Goal: Transaction & Acquisition: Purchase product/service

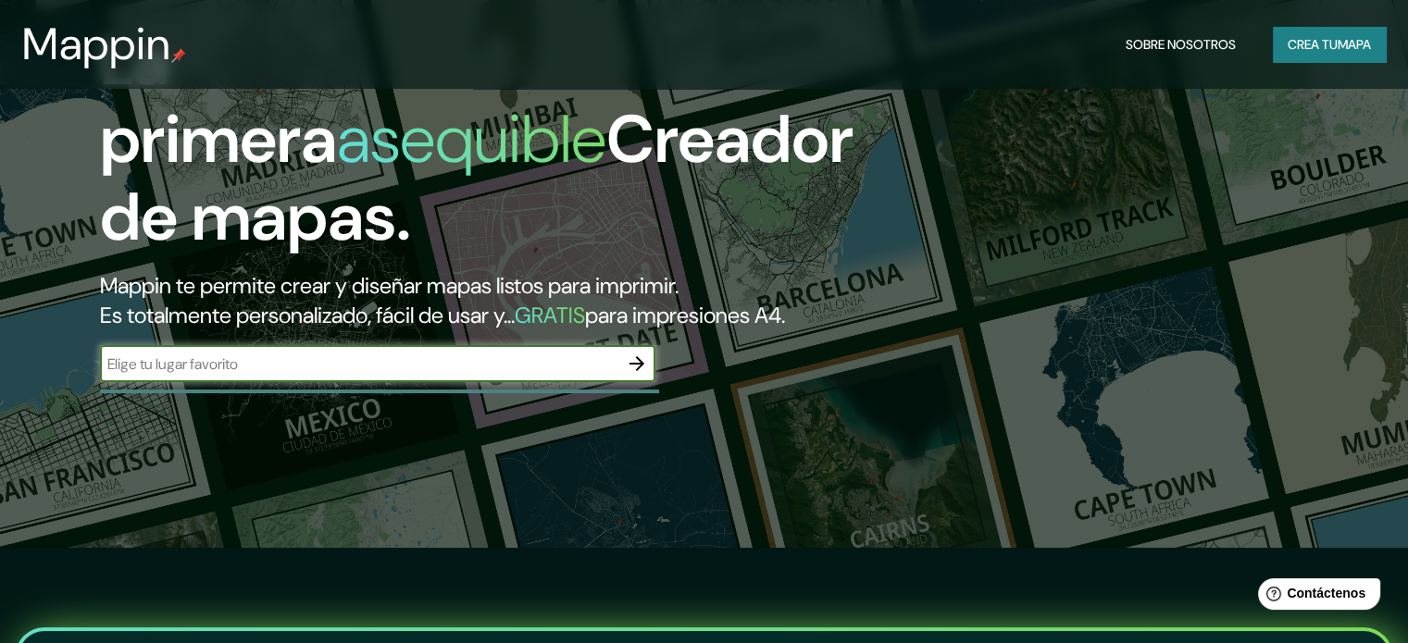
scroll to position [93, 0]
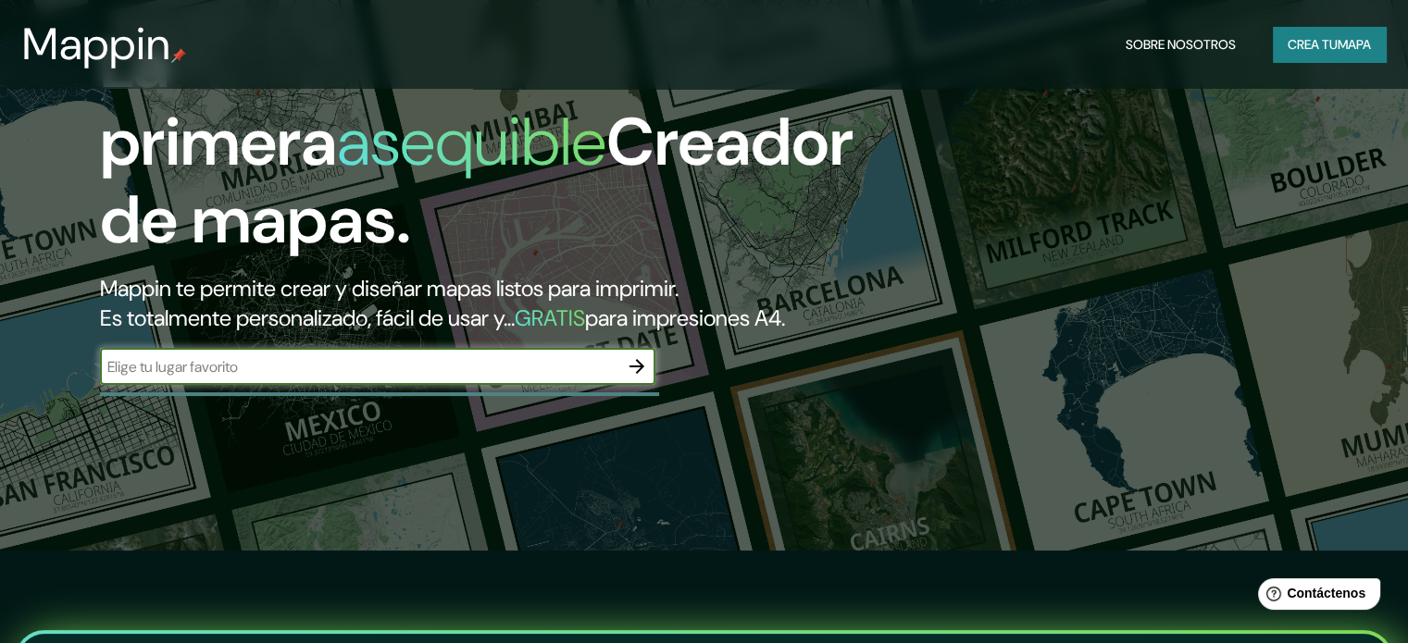
click at [565, 378] on input "text" at bounding box center [359, 366] width 518 height 21
type input "Sullana -Peru"
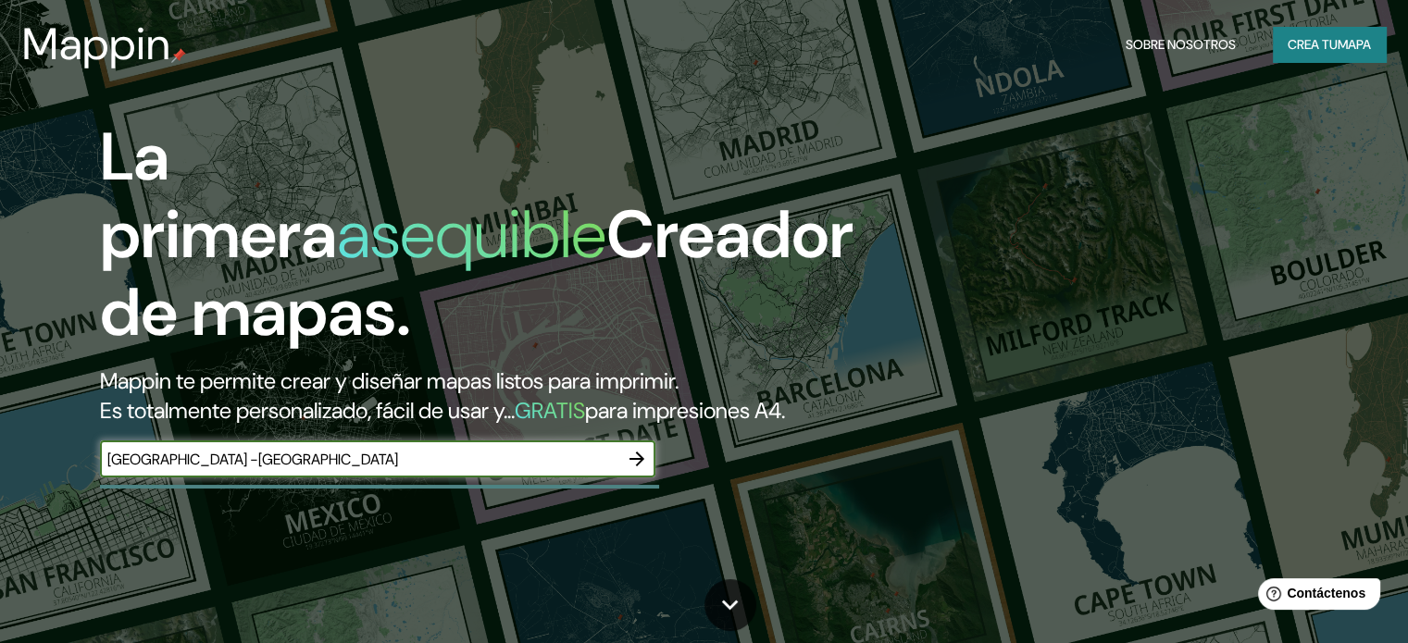
scroll to position [0, 0]
click at [642, 470] on icon "button" at bounding box center [637, 459] width 22 height 22
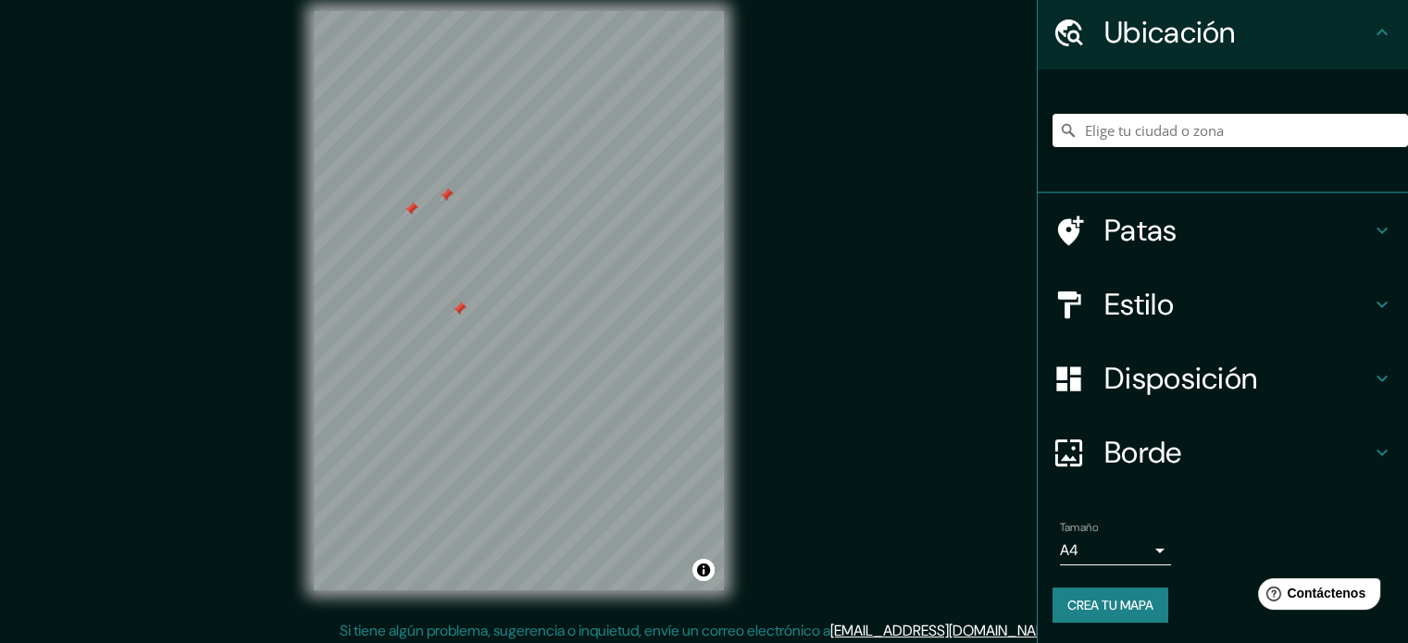
scroll to position [24, 0]
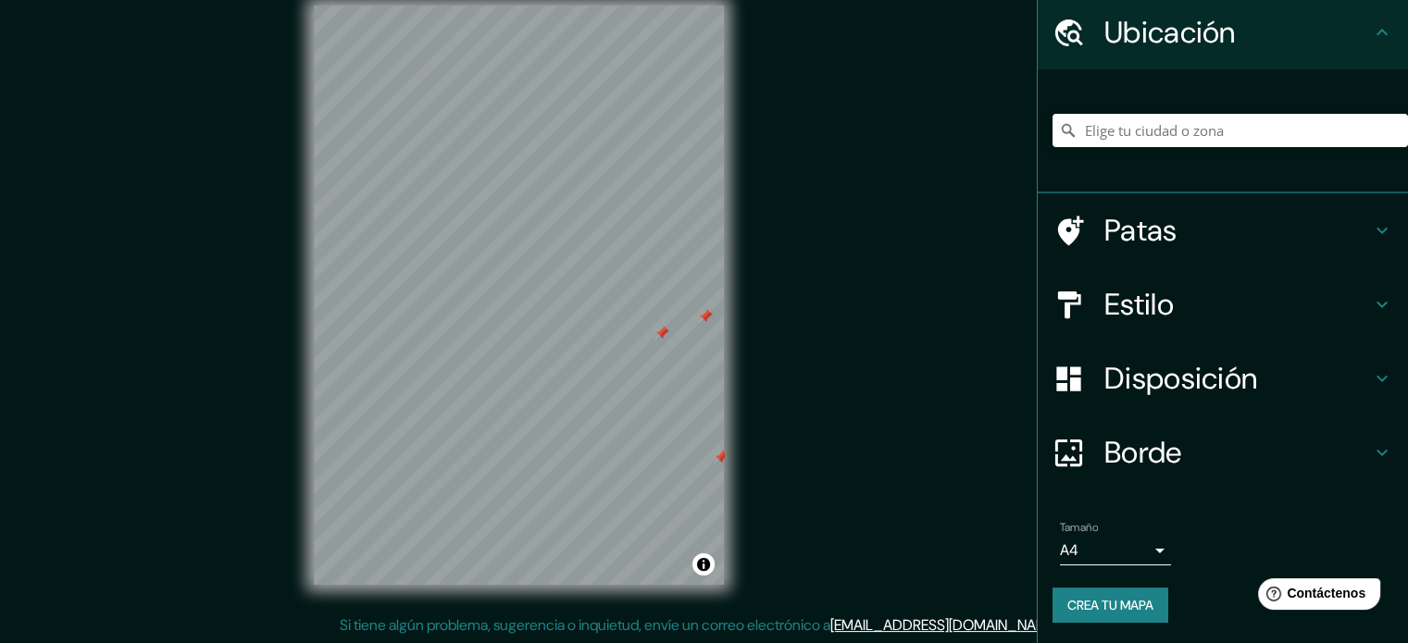
click at [445, 6] on div at bounding box center [519, 6] width 410 height 0
click at [445, 280] on div at bounding box center [451, 287] width 15 height 15
click at [592, 268] on div at bounding box center [590, 270] width 15 height 15
click at [598, 260] on div at bounding box center [599, 262] width 15 height 15
drag, startPoint x: 595, startPoint y: 256, endPoint x: 548, endPoint y: 273, distance: 50.1
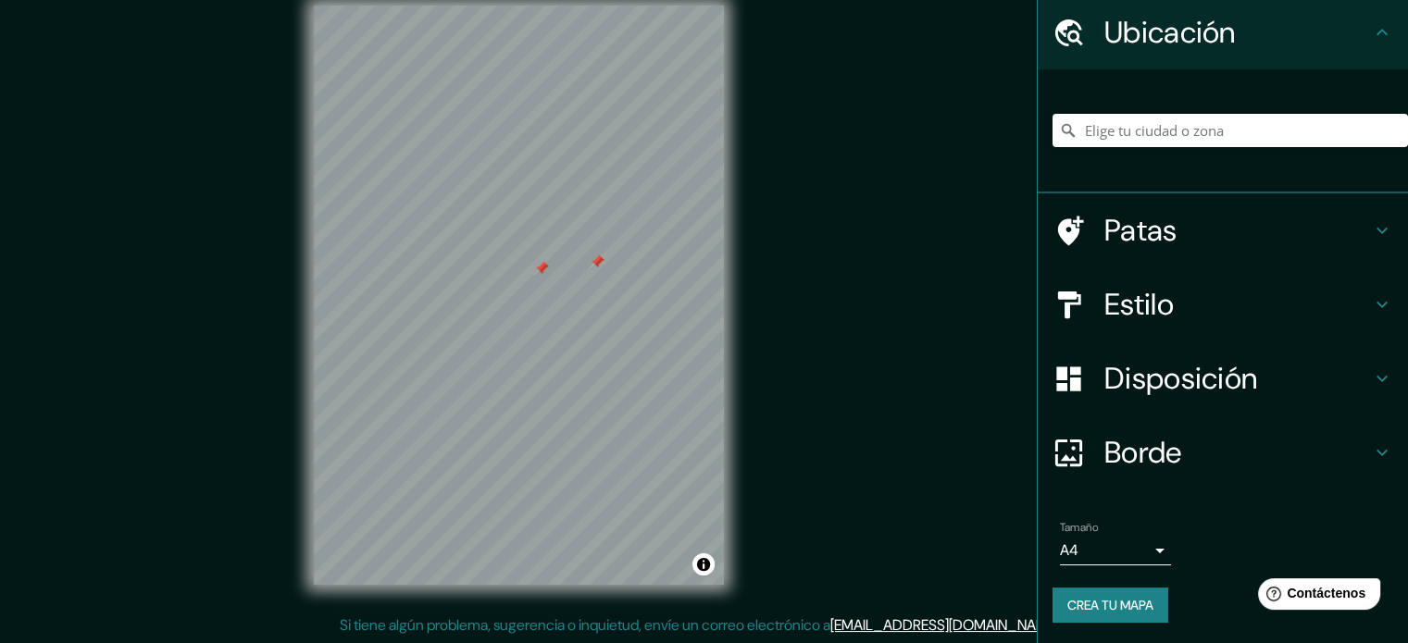
click at [548, 273] on div at bounding box center [541, 268] width 15 height 15
click at [599, 258] on div at bounding box center [597, 262] width 15 height 15
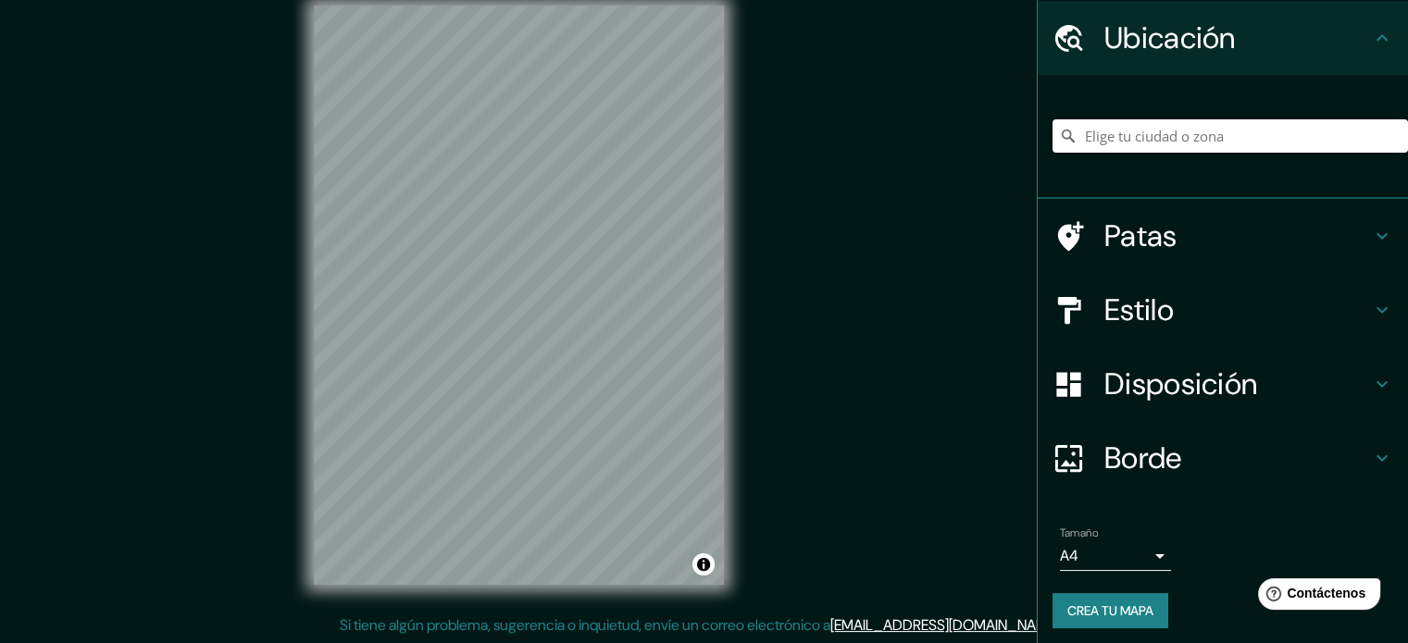
scroll to position [64, 0]
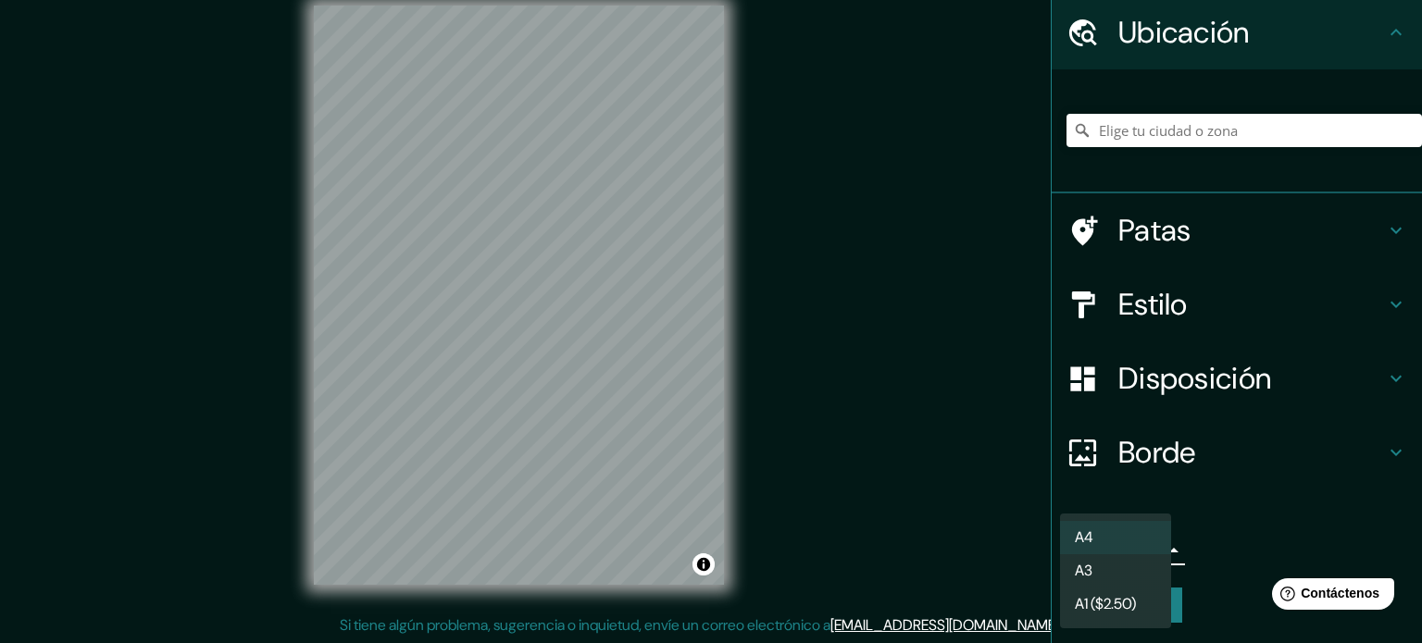
click at [1129, 542] on body "Mappin Ubicación Patas Estilo Disposición Borde Elige un borde. Consejo : puede…" at bounding box center [711, 297] width 1422 height 643
click at [1120, 577] on li "A3" at bounding box center [1115, 572] width 111 height 34
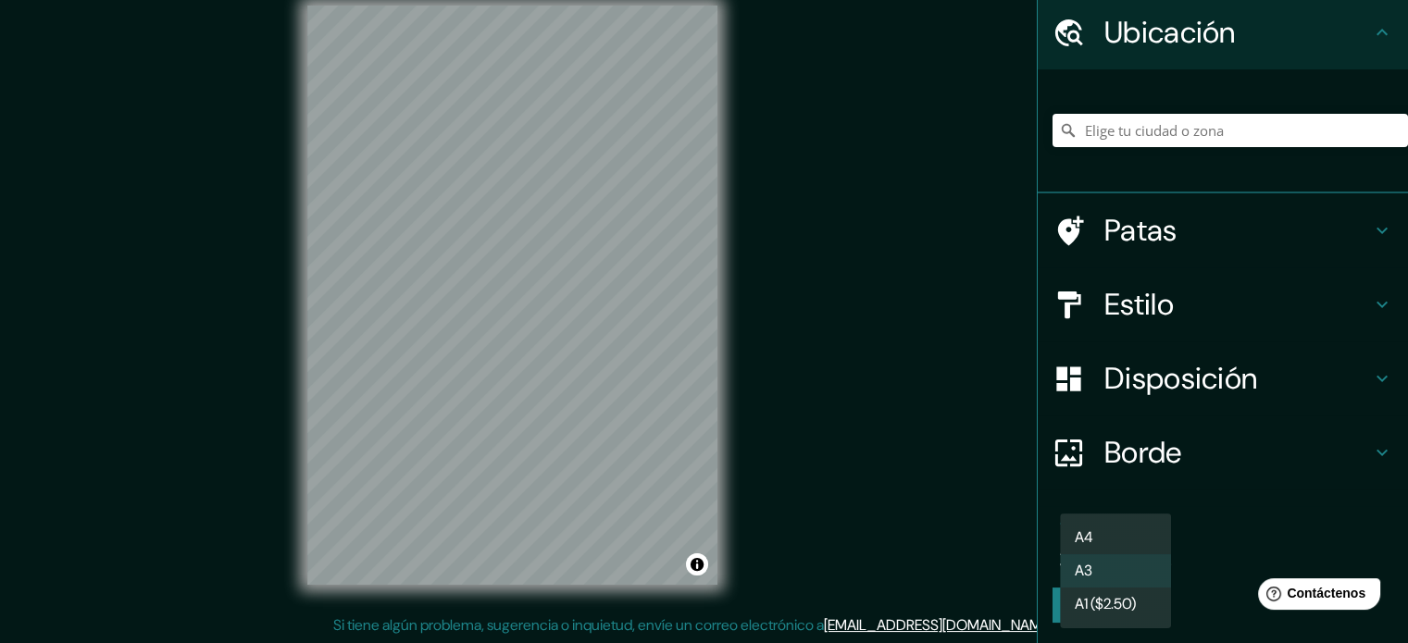
click at [1117, 546] on body "Mappin Ubicación Patas Estilo Disposición Borde Elige un borde. Consejo : puede…" at bounding box center [704, 297] width 1408 height 643
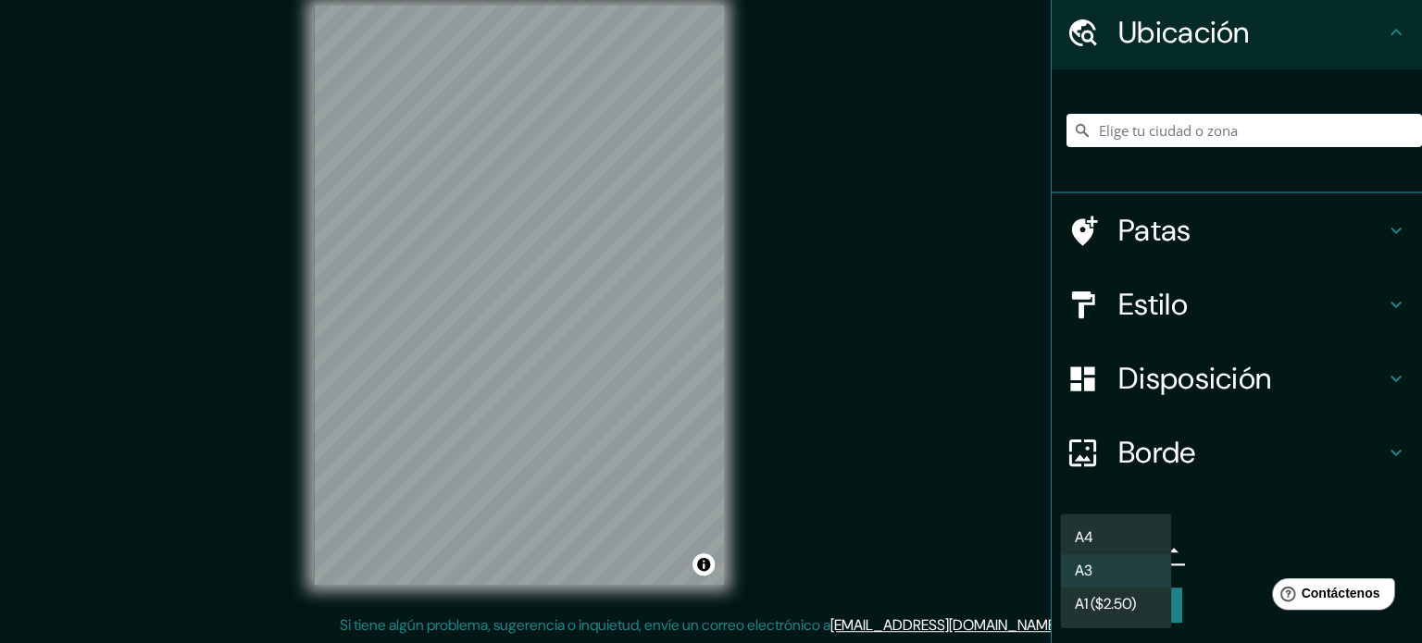
click at [1117, 546] on li "A4" at bounding box center [1115, 537] width 111 height 33
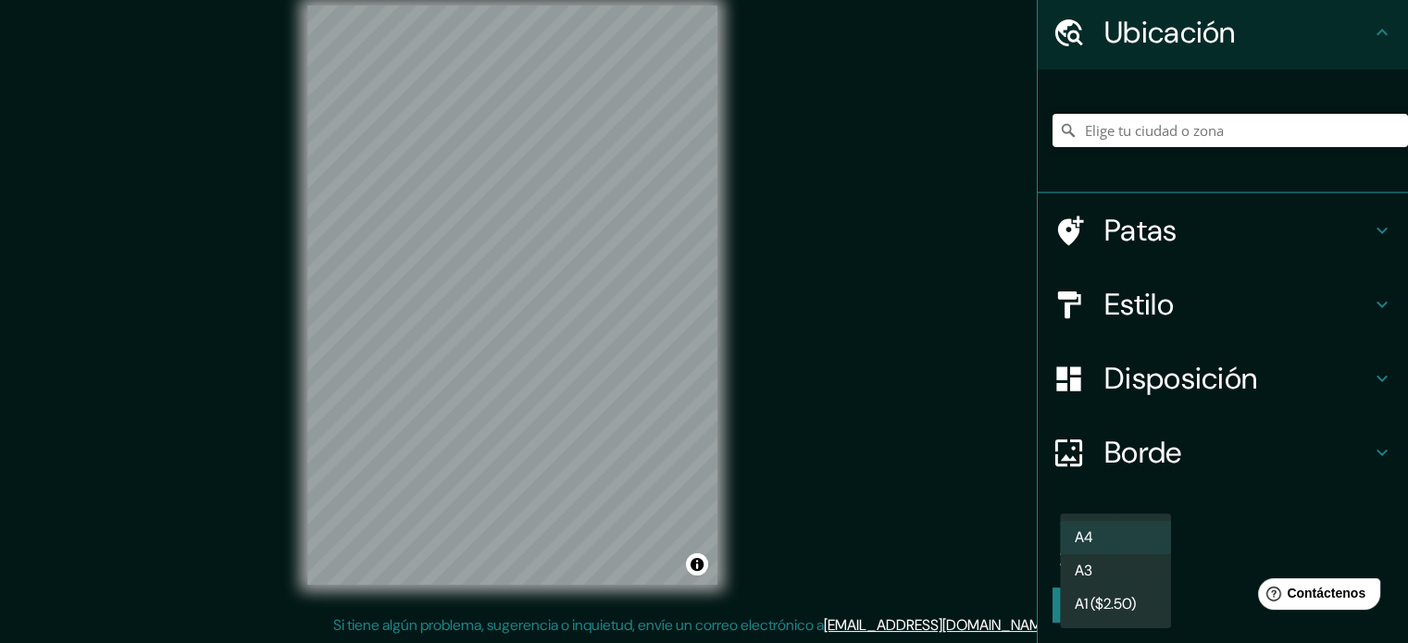
click at [1117, 546] on body "Mappin Ubicación Patas Estilo Disposición Borde Elige un borde. Consejo : puede…" at bounding box center [704, 297] width 1408 height 643
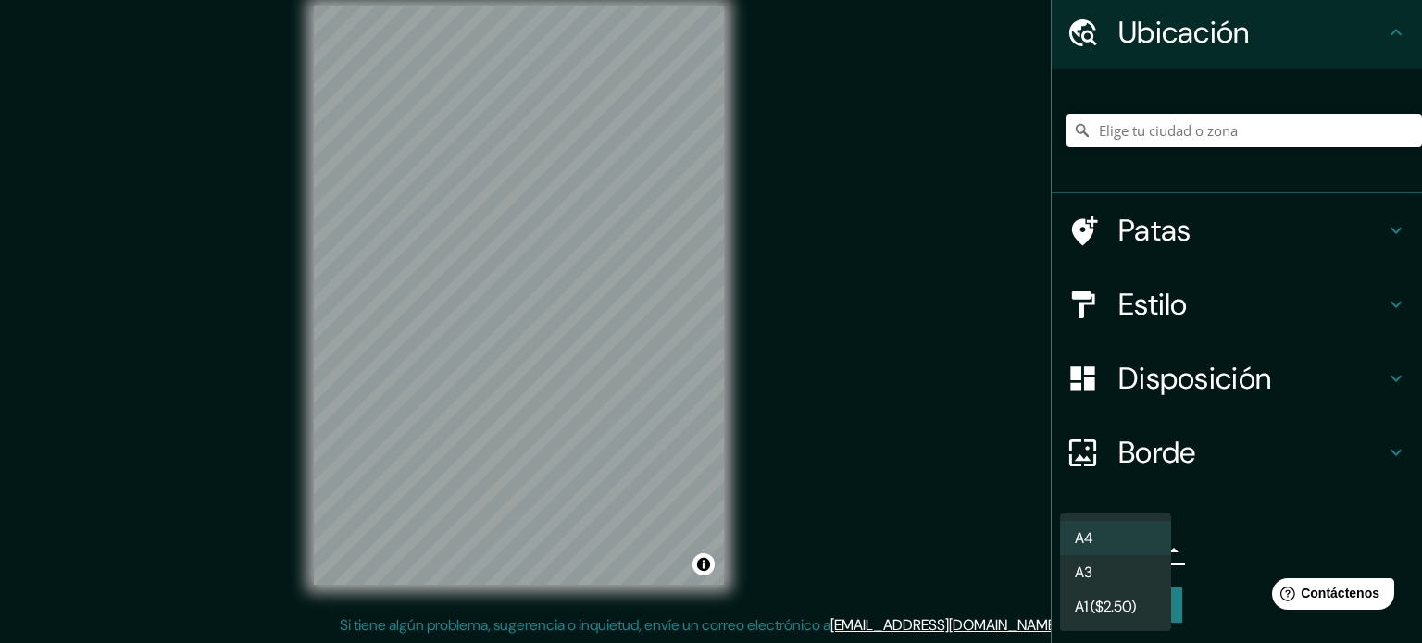
click at [1151, 539] on li "A4" at bounding box center [1115, 538] width 111 height 34
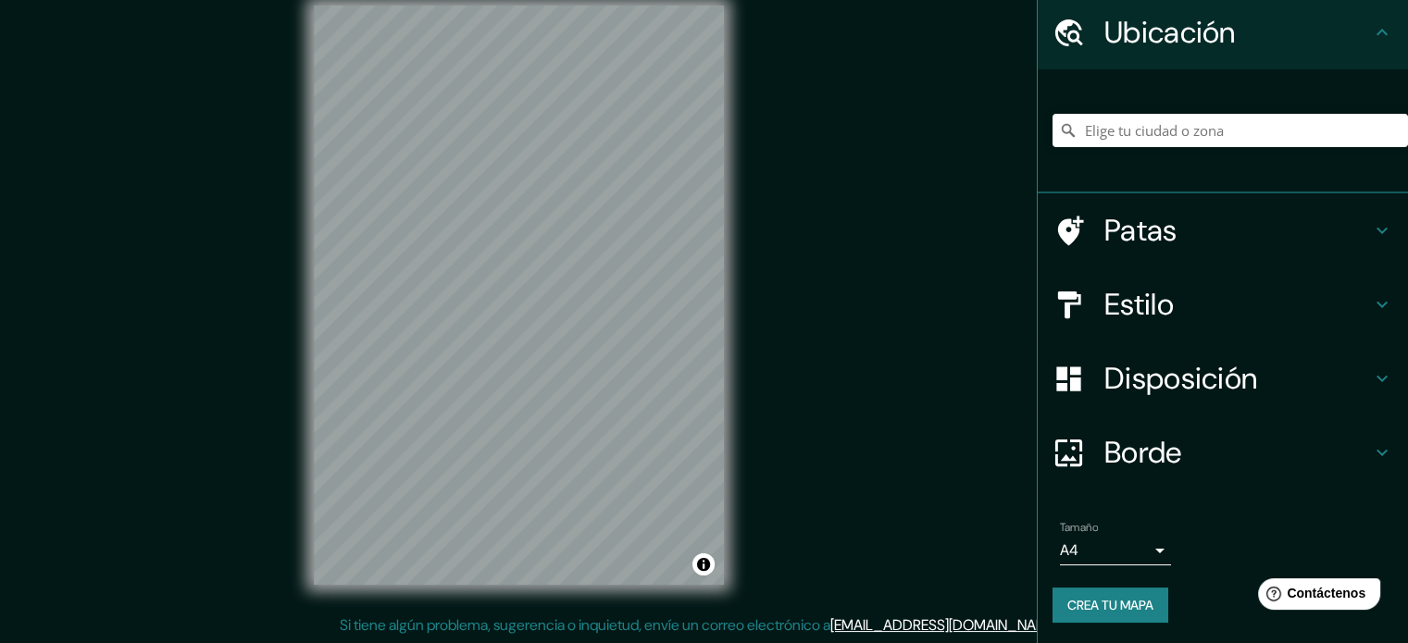
click at [1151, 540] on li "A4" at bounding box center [1115, 549] width 83 height 19
click at [641, 69] on div at bounding box center [641, 70] width 15 height 15
click at [613, 130] on div at bounding box center [612, 132] width 15 height 15
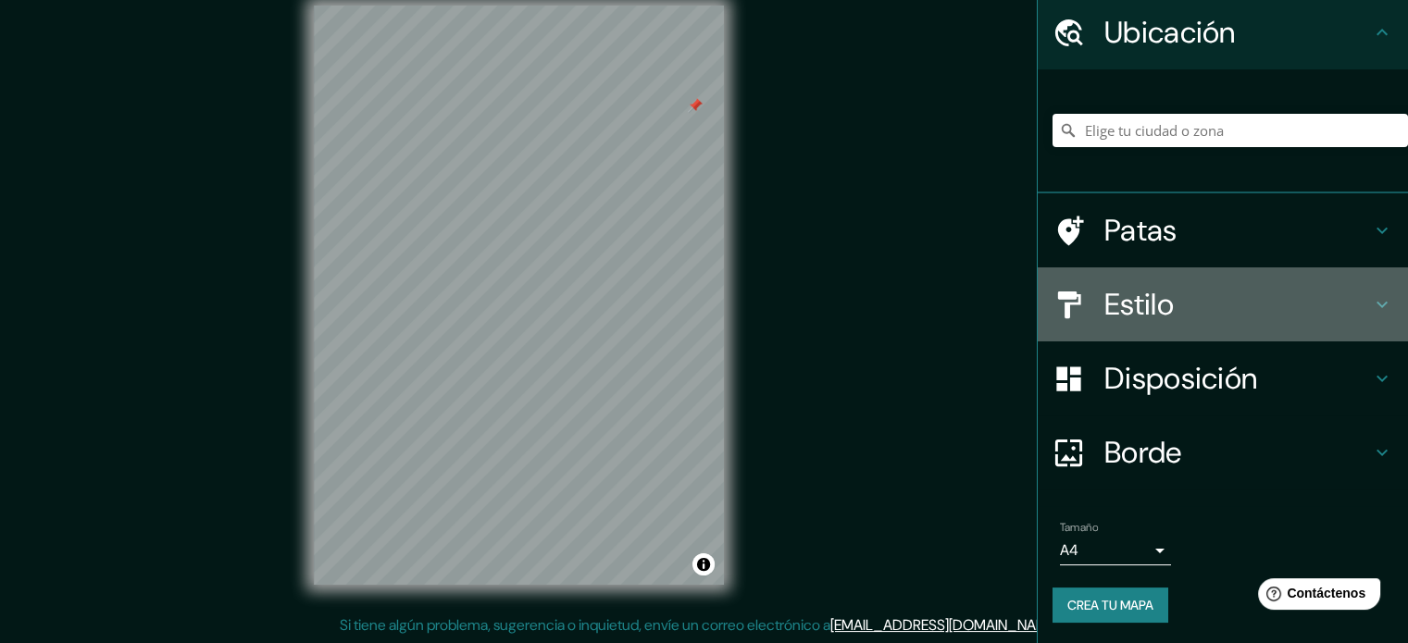
click at [1179, 320] on h4 "Estilo" at bounding box center [1237, 304] width 267 height 37
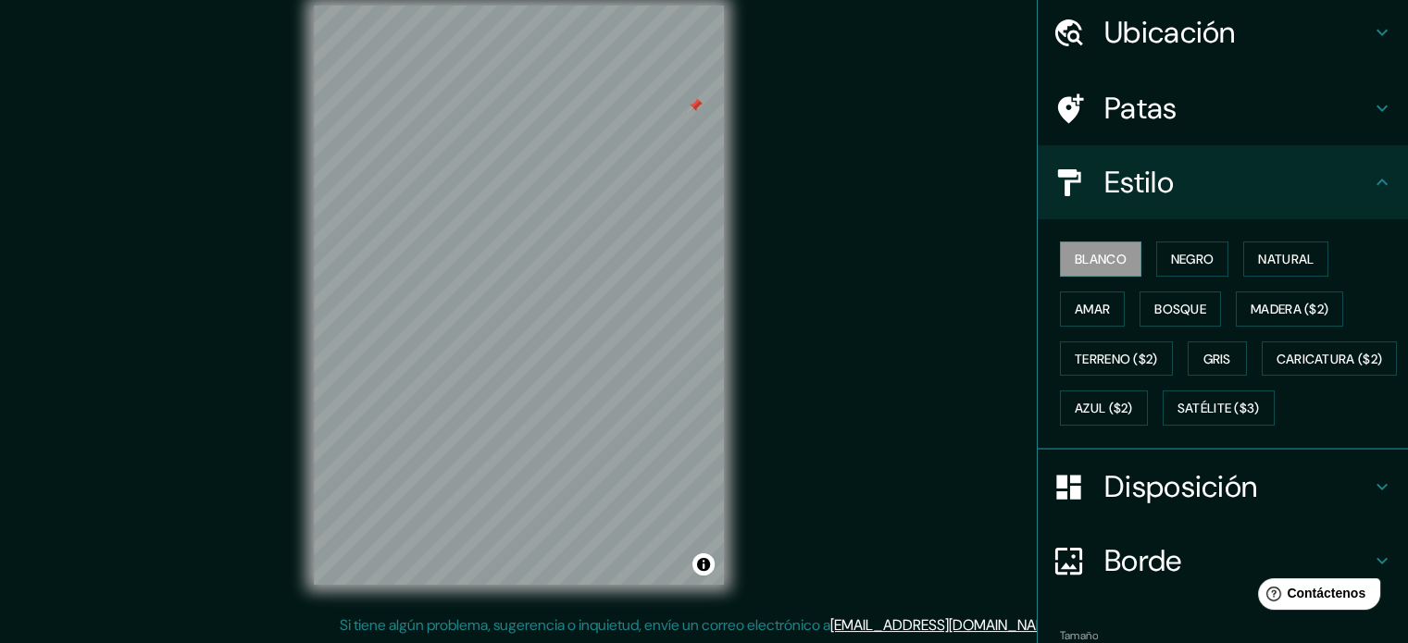
click at [1211, 181] on h4 "Estilo" at bounding box center [1237, 182] width 267 height 37
click at [1214, 118] on h4 "Patas" at bounding box center [1237, 108] width 267 height 37
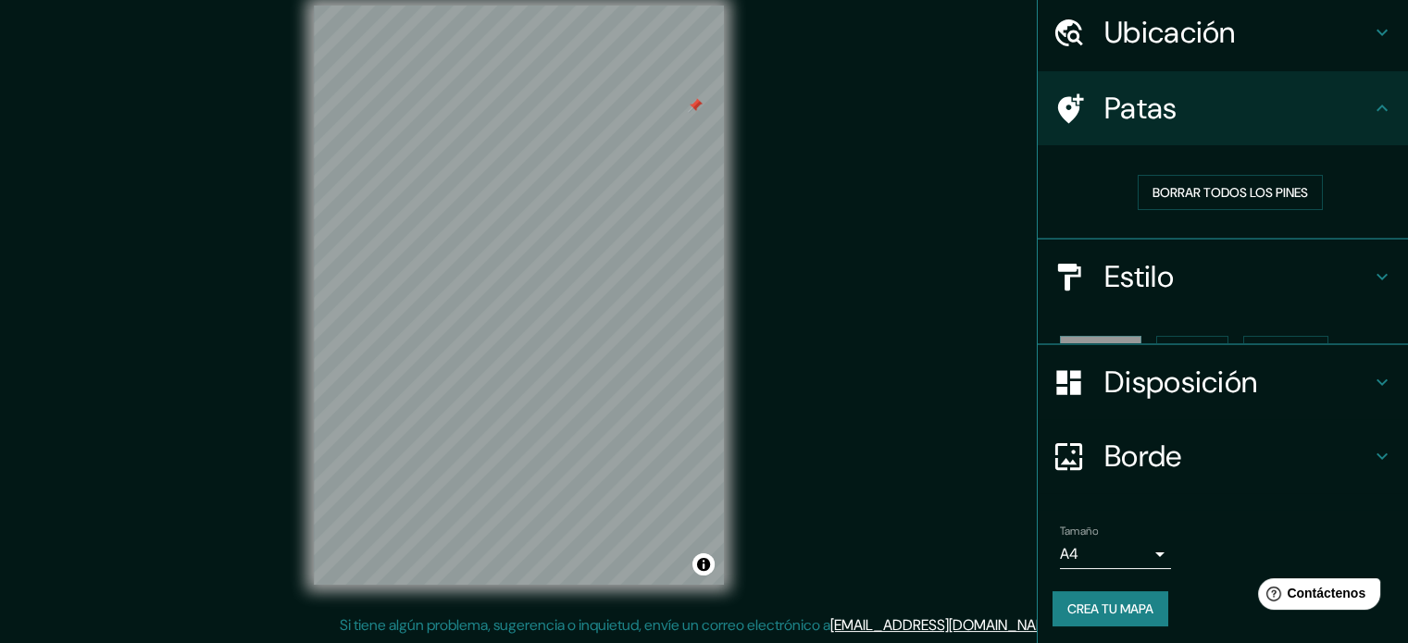
scroll to position [37, 0]
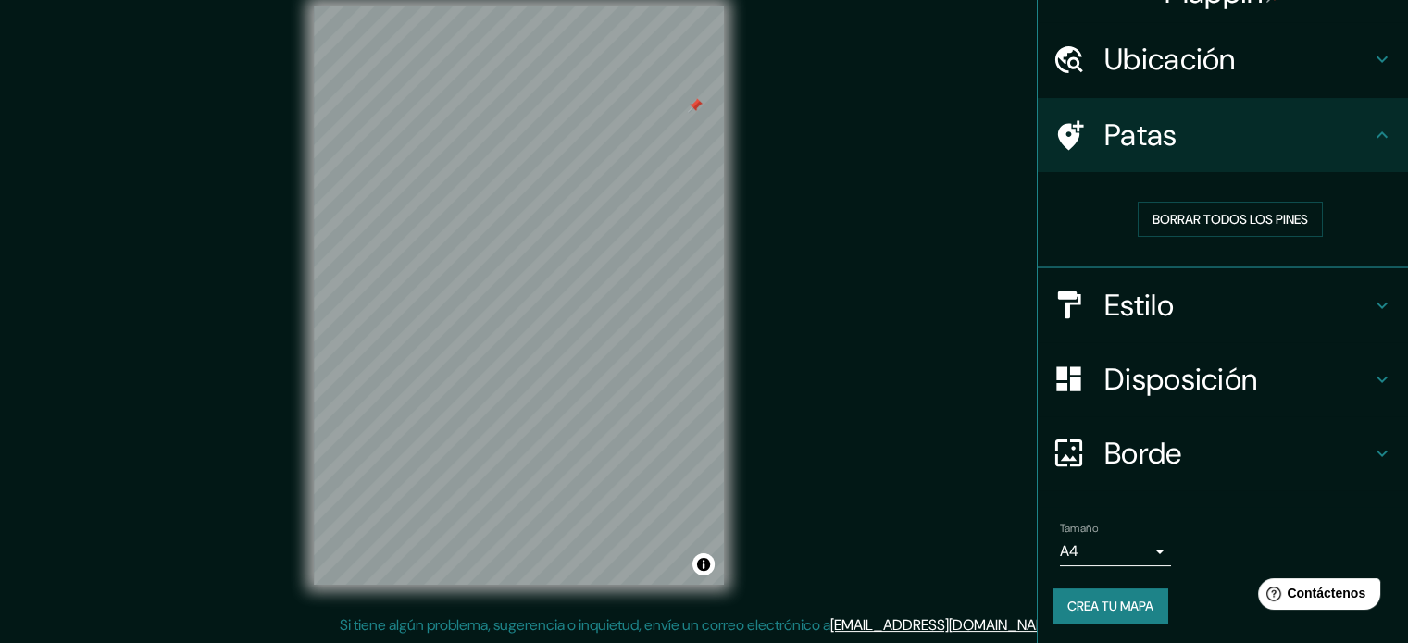
click at [1214, 118] on h4 "Patas" at bounding box center [1237, 135] width 267 height 37
click at [1143, 395] on font "Disposición" at bounding box center [1180, 379] width 153 height 39
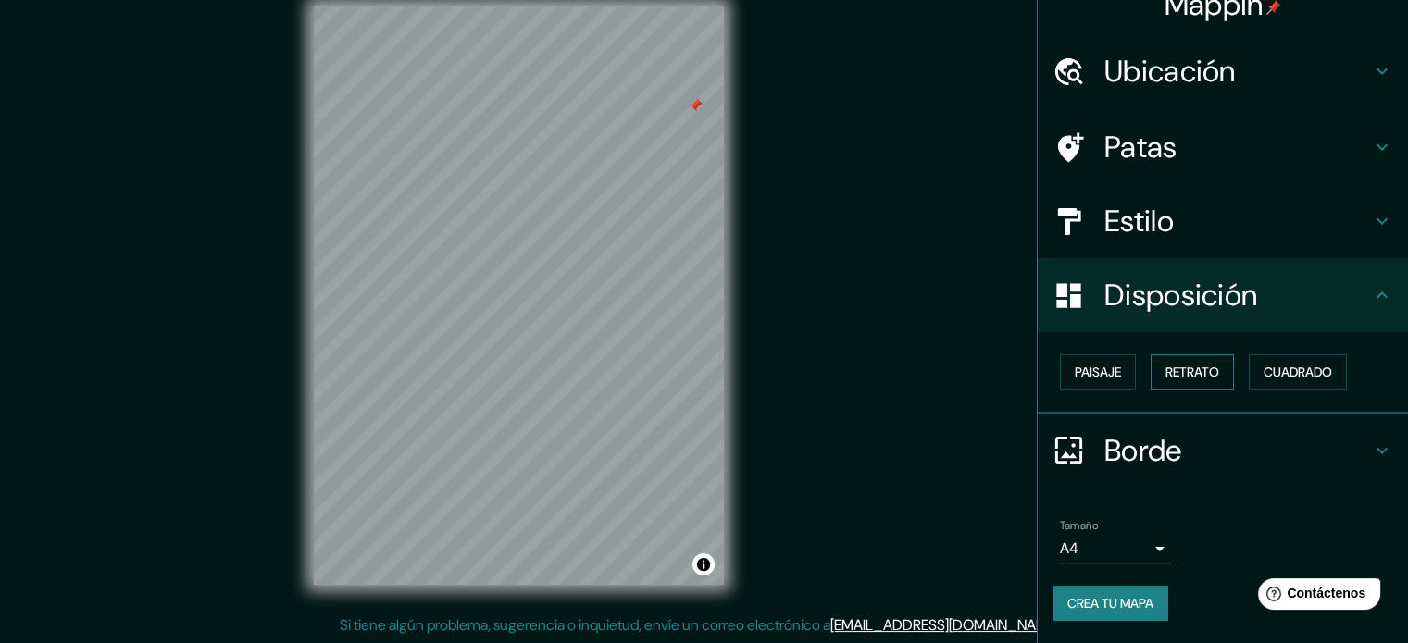
scroll to position [22, 0]
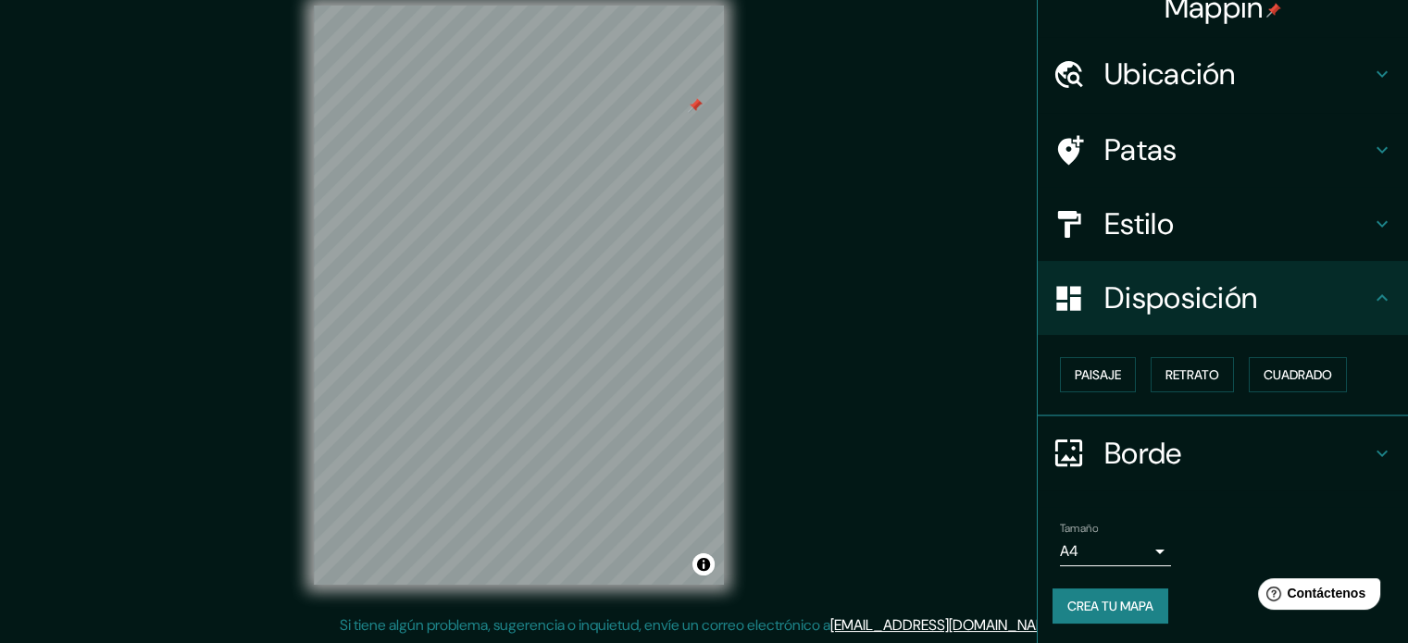
click at [1229, 305] on font "Disposición" at bounding box center [1180, 298] width 153 height 39
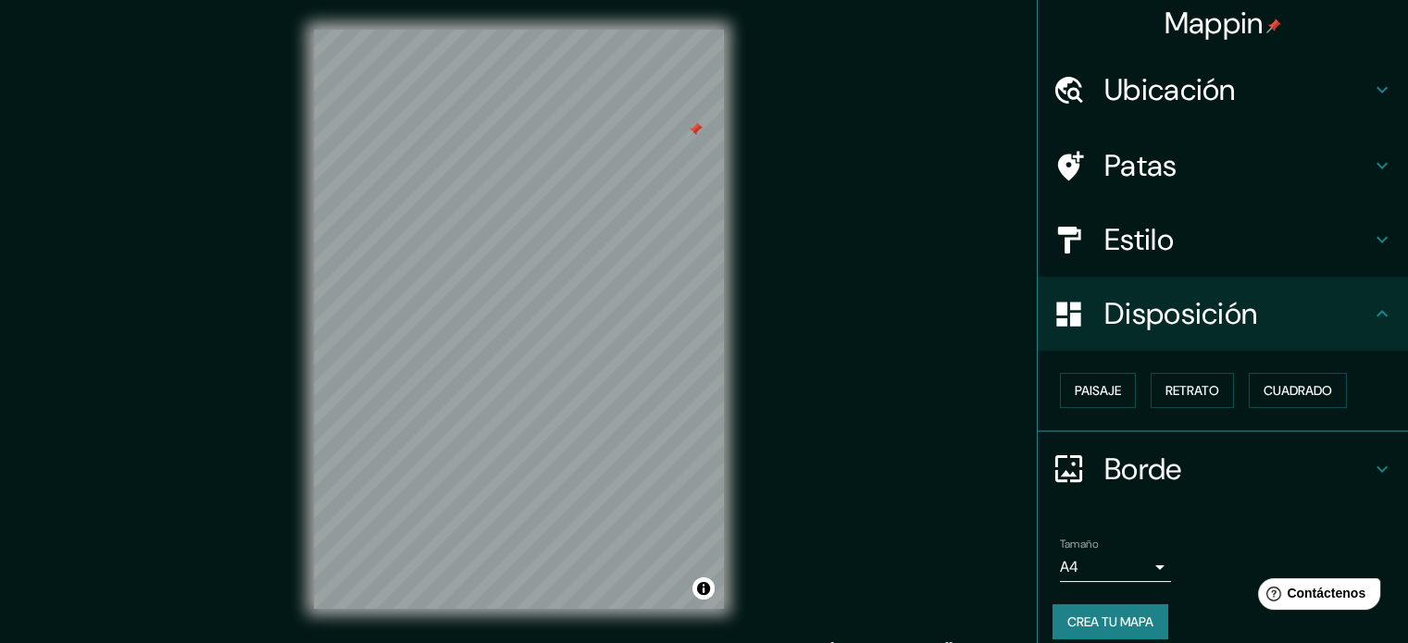
scroll to position [0, 0]
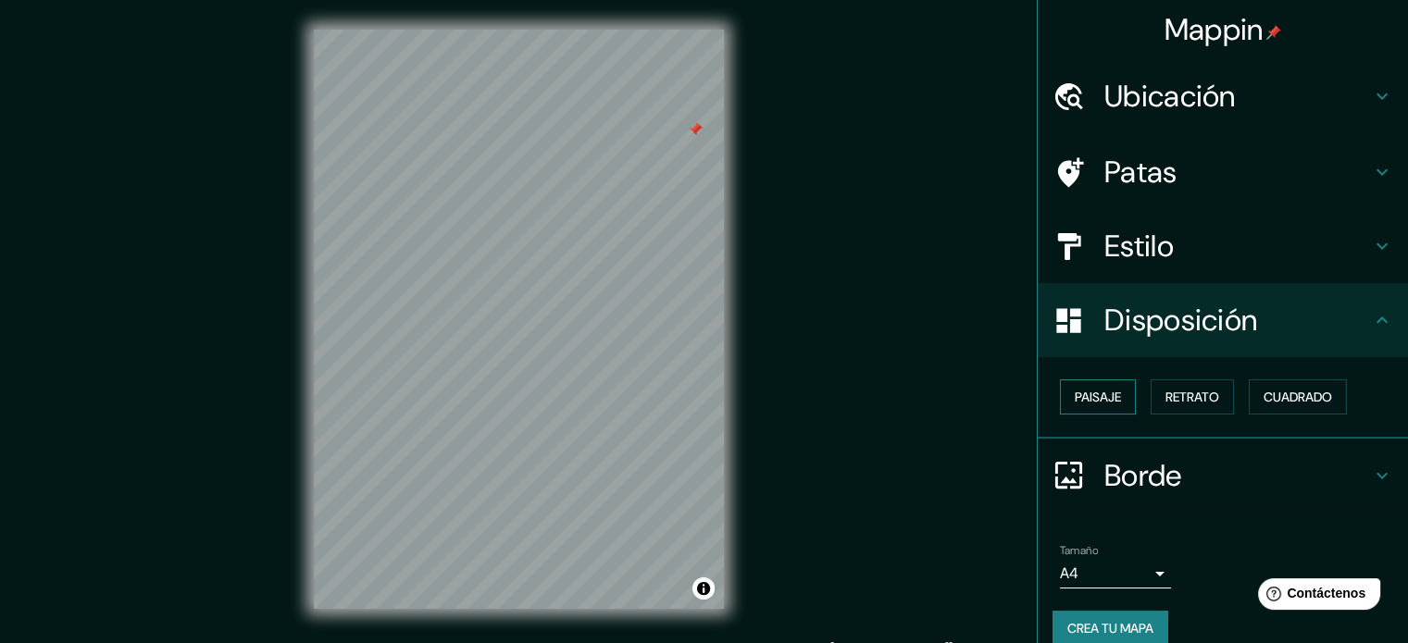
click at [1091, 396] on font "Paisaje" at bounding box center [1098, 397] width 46 height 17
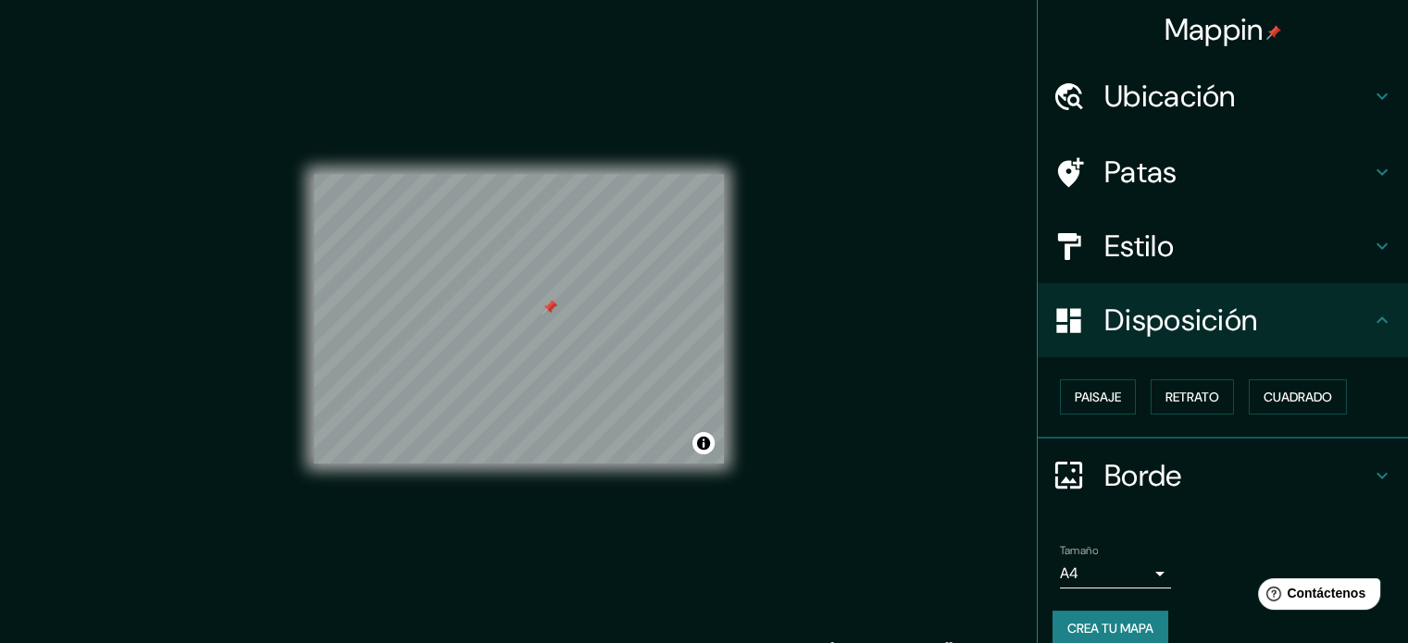
click at [554, 306] on div at bounding box center [549, 307] width 15 height 15
click at [546, 306] on div at bounding box center [549, 307] width 15 height 15
click at [467, 267] on div at bounding box center [463, 271] width 15 height 15
click at [570, 274] on div at bounding box center [570, 271] width 15 height 15
click at [570, 272] on div at bounding box center [572, 275] width 15 height 15
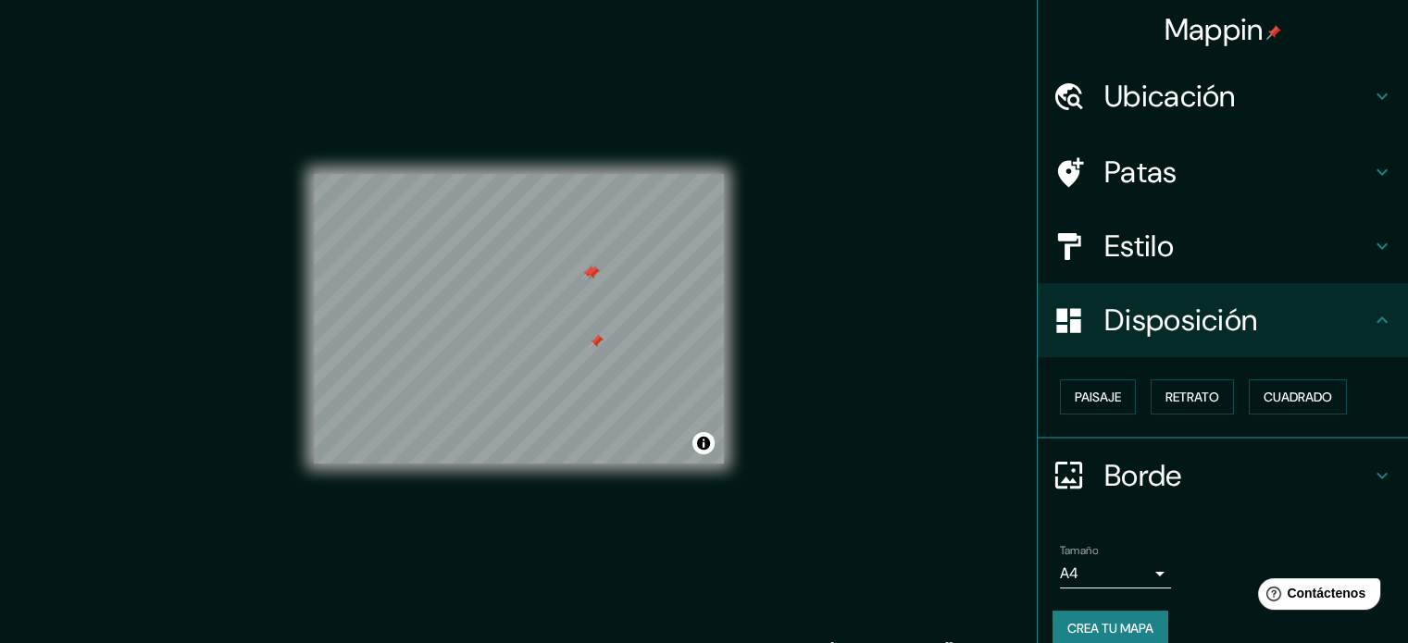
click at [596, 273] on div at bounding box center [592, 273] width 15 height 15
click at [596, 273] on div at bounding box center [588, 273] width 15 height 15
click at [596, 340] on div at bounding box center [596, 341] width 15 height 15
click at [1220, 99] on font "Ubicación" at bounding box center [1169, 96] width 131 height 39
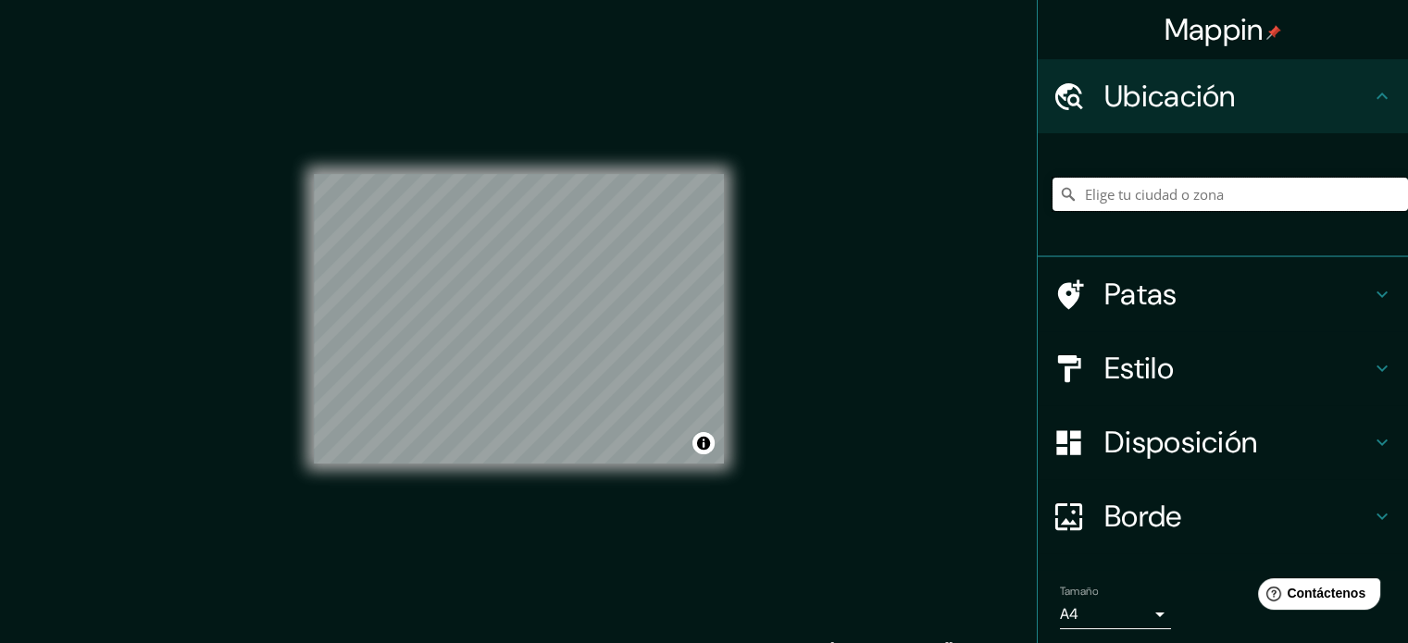
click at [1196, 189] on input "Elige tu ciudad o zona" at bounding box center [1230, 194] width 355 height 33
click at [1228, 187] on input "Elige tu ciudad o zona" at bounding box center [1230, 194] width 355 height 33
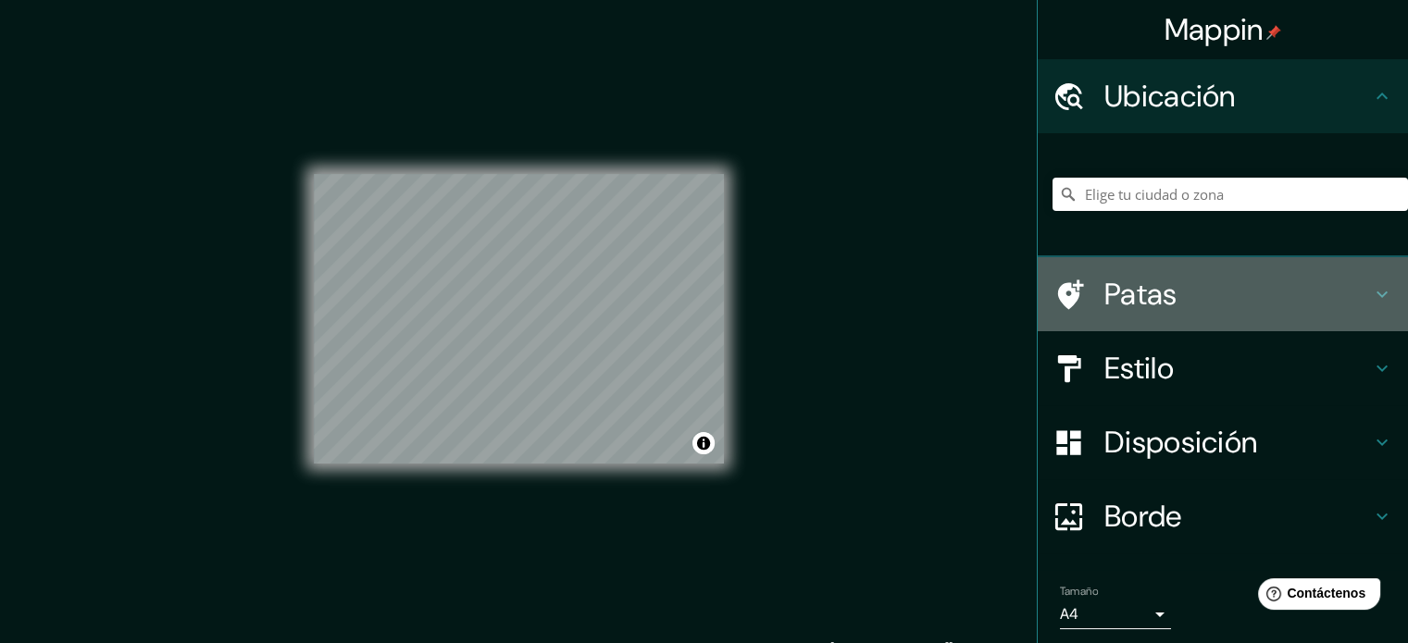
click at [1155, 303] on font "Patas" at bounding box center [1140, 294] width 73 height 39
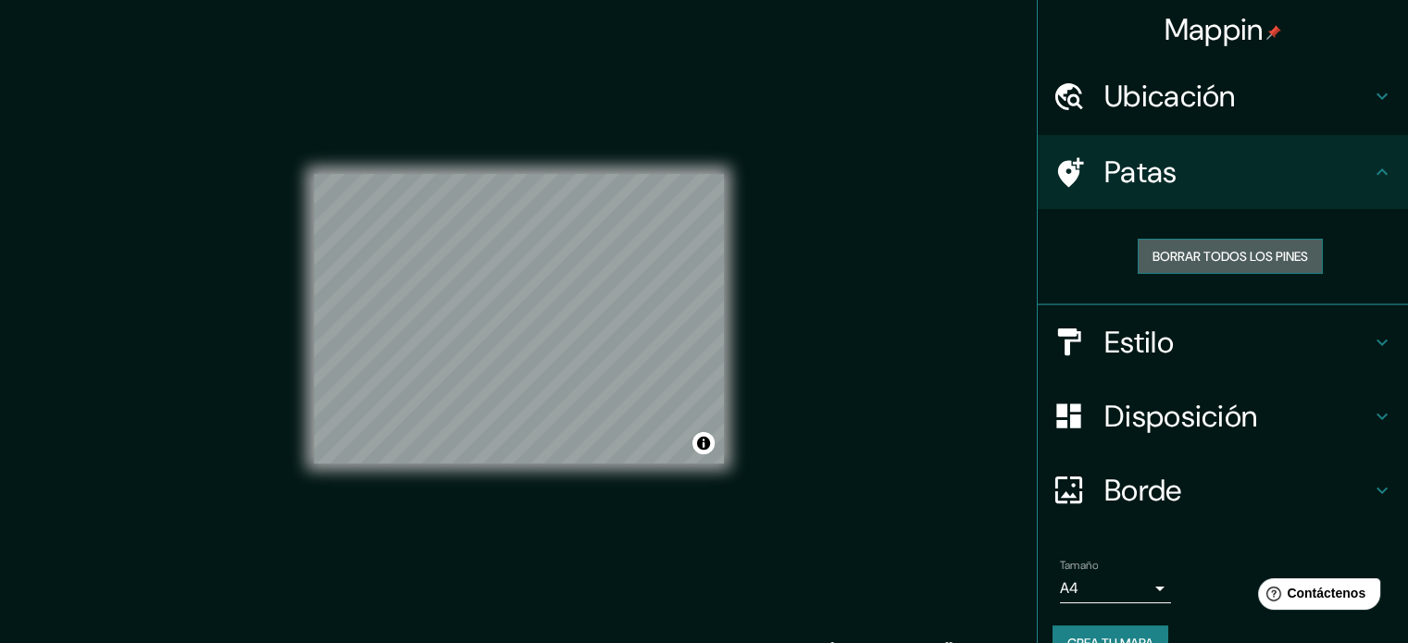
click at [1270, 255] on font "Borrar todos los pines" at bounding box center [1230, 256] width 156 height 17
click at [583, 358] on div at bounding box center [579, 354] width 15 height 15
click at [569, 355] on div at bounding box center [574, 353] width 15 height 15
click at [598, 249] on div at bounding box center [599, 250] width 15 height 15
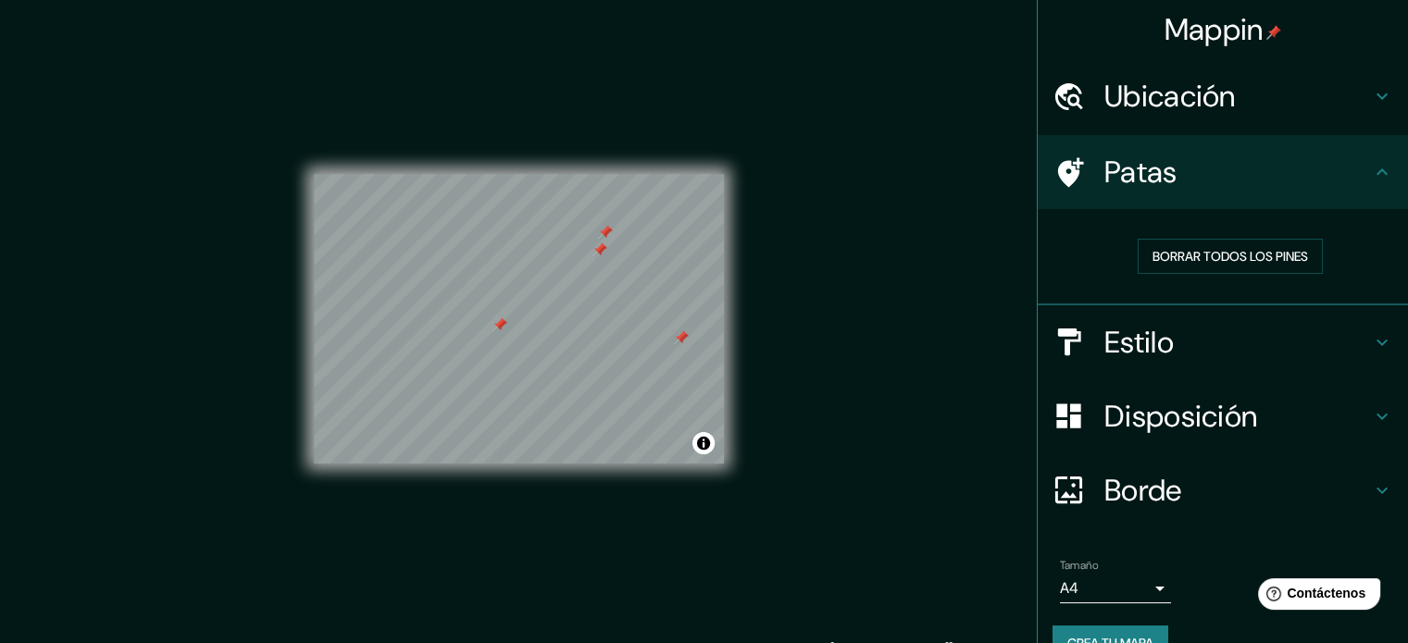
click at [599, 248] on div at bounding box center [599, 250] width 15 height 15
click at [607, 225] on div at bounding box center [605, 232] width 15 height 15
click at [517, 323] on div at bounding box center [519, 325] width 15 height 15
click at [645, 346] on div at bounding box center [646, 346] width 15 height 15
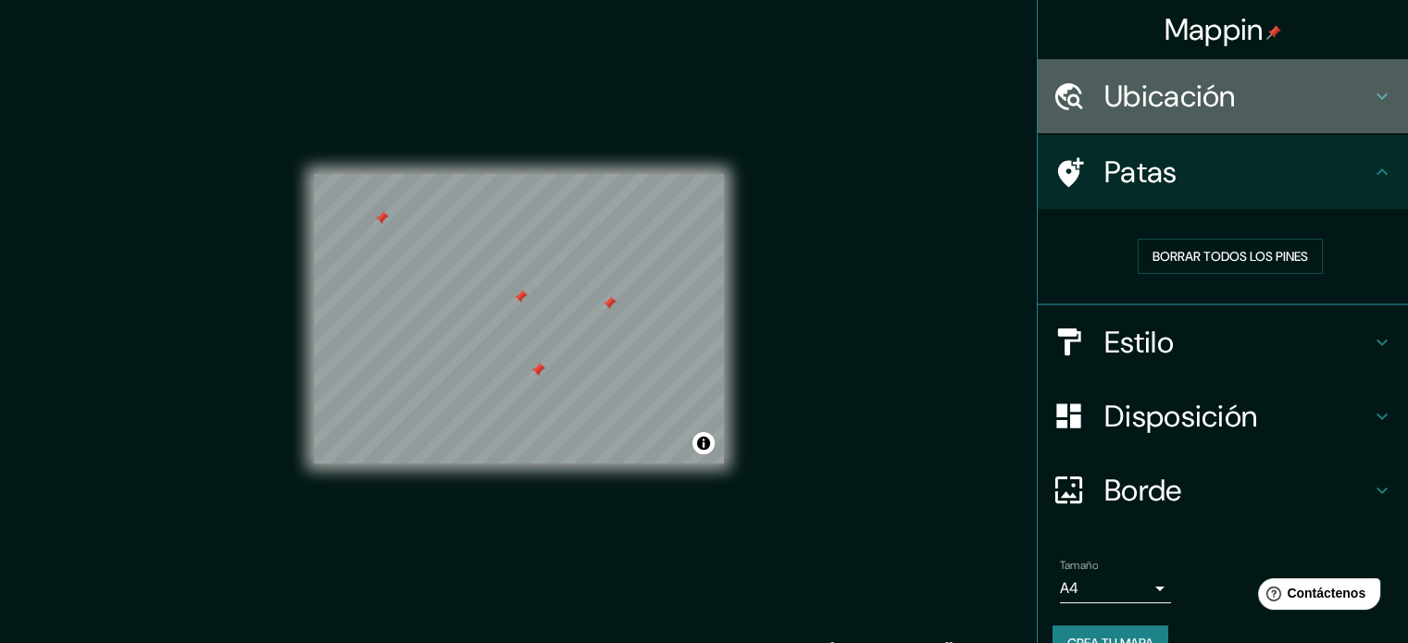
click at [1377, 94] on icon at bounding box center [1382, 96] width 11 height 6
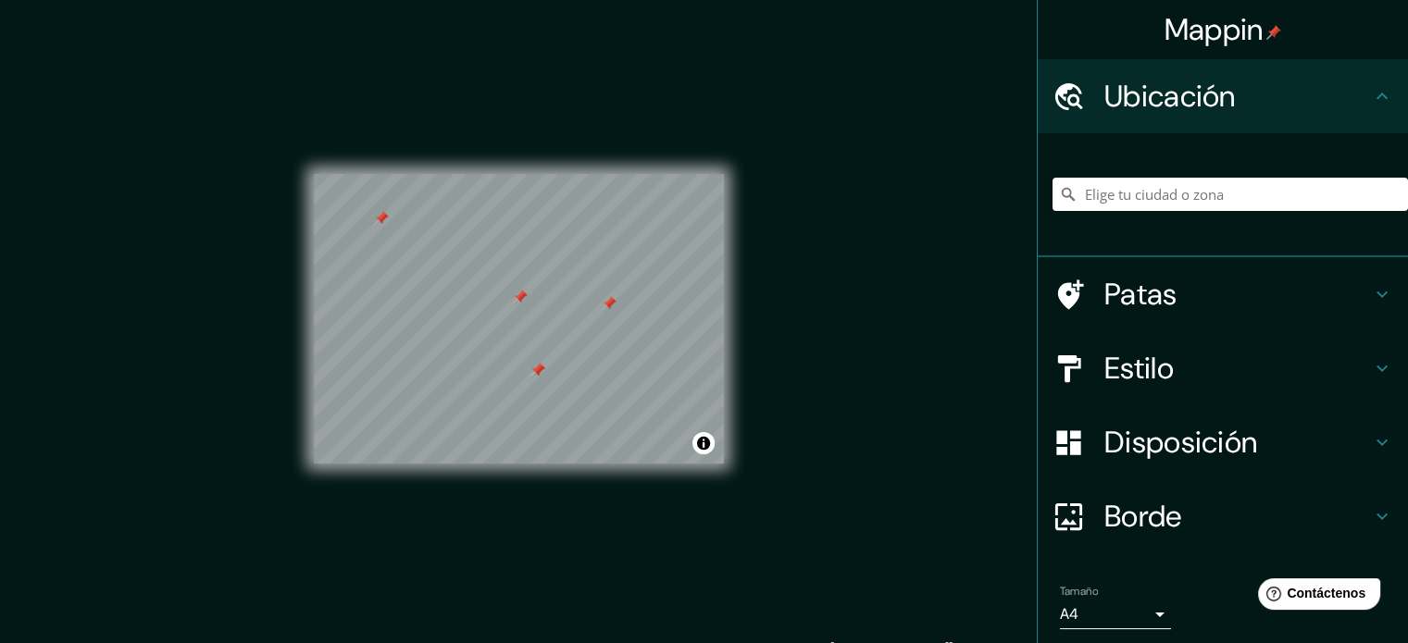
click at [1372, 94] on icon at bounding box center [1382, 96] width 22 height 22
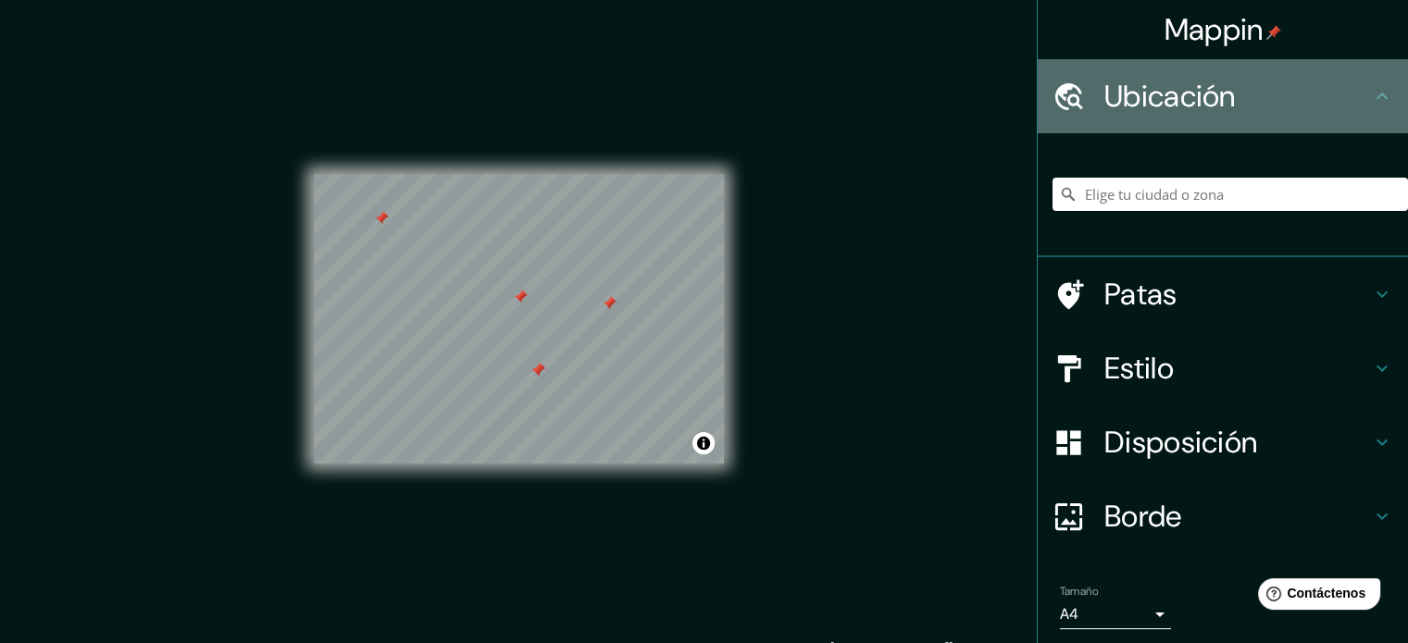
click at [1354, 89] on h4 "Ubicación" at bounding box center [1237, 96] width 267 height 37
click at [1371, 103] on icon at bounding box center [1382, 96] width 22 height 22
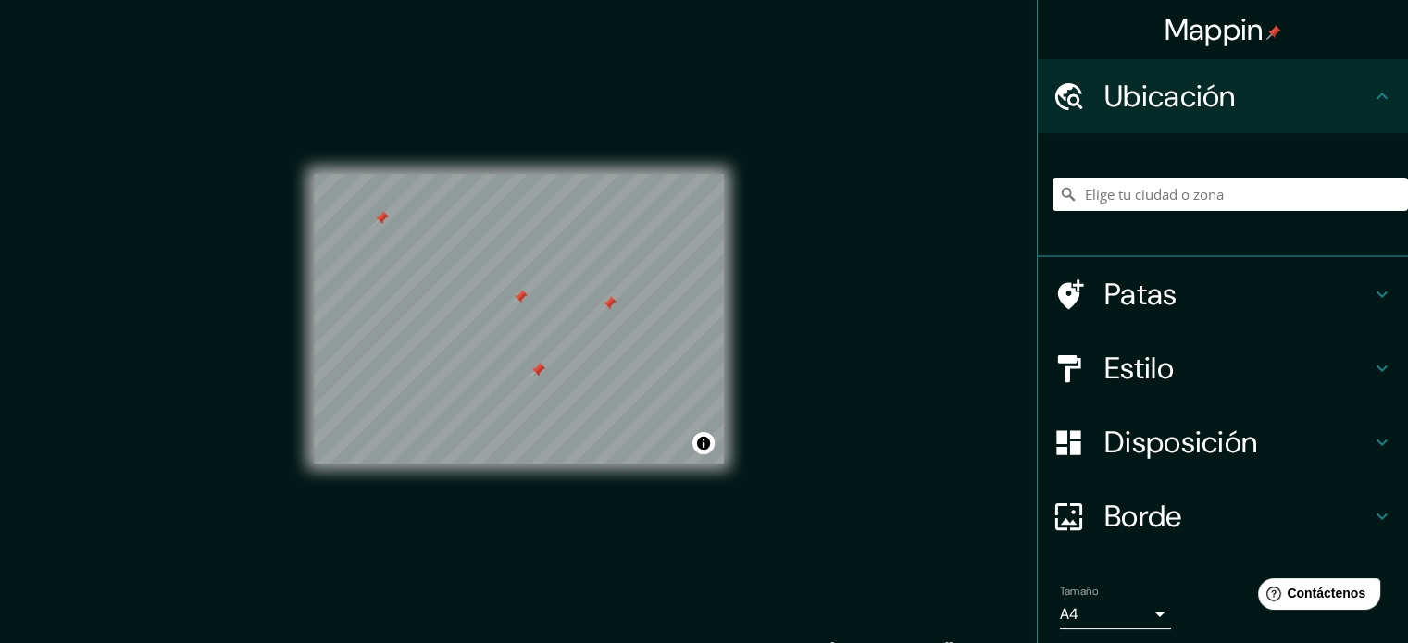
click at [1372, 94] on icon at bounding box center [1382, 96] width 22 height 22
click at [1374, 95] on icon at bounding box center [1382, 96] width 22 height 22
click at [1375, 96] on icon at bounding box center [1382, 96] width 22 height 22
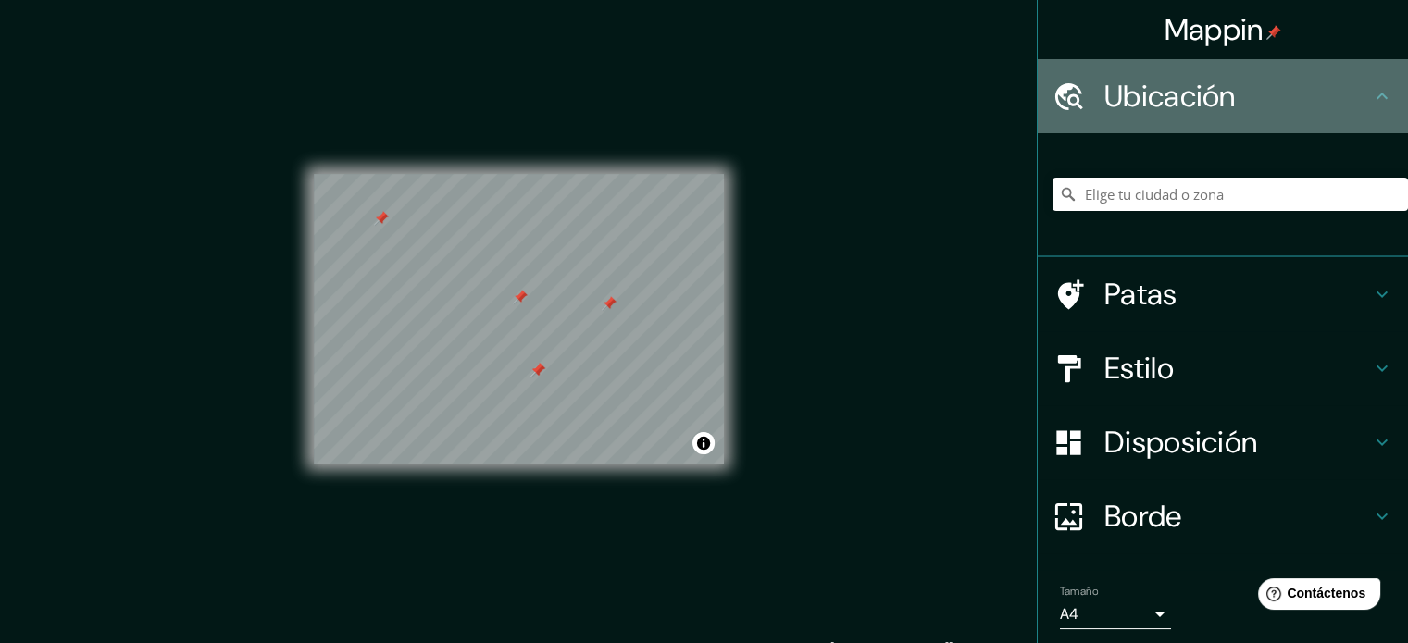
click at [1314, 103] on h4 "Ubicación" at bounding box center [1237, 96] width 267 height 37
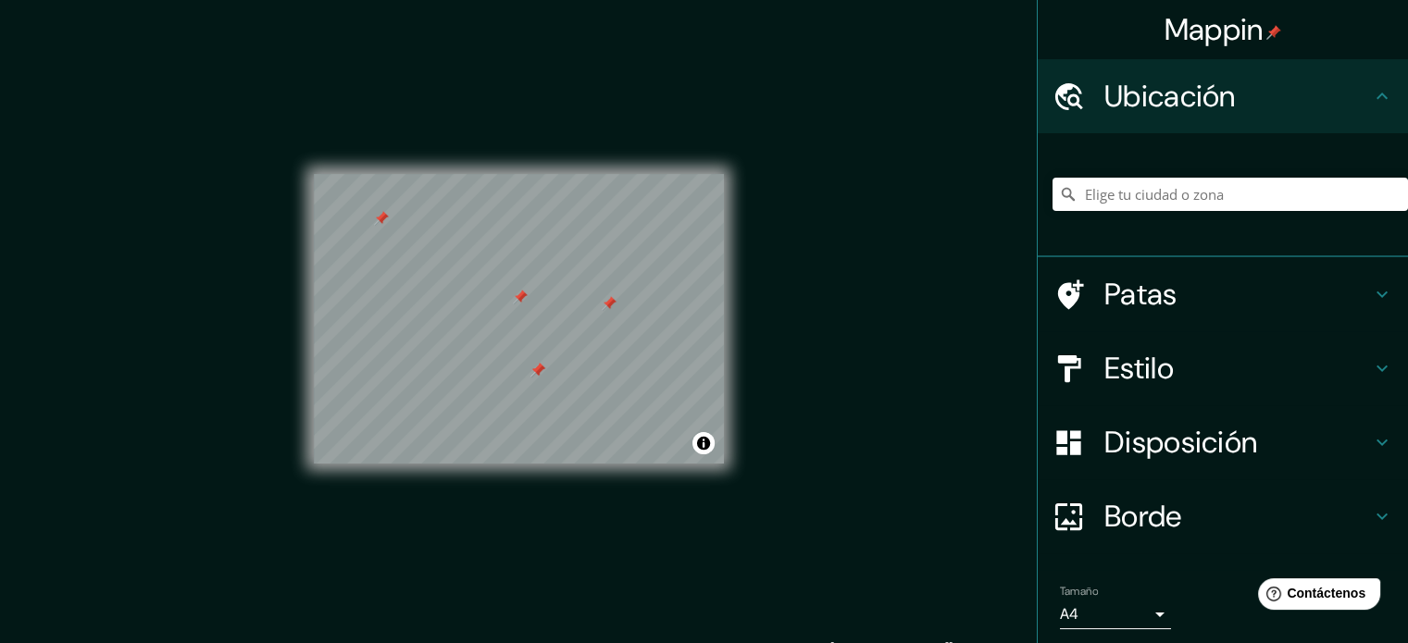
click at [1344, 309] on h4 "Patas" at bounding box center [1237, 294] width 267 height 37
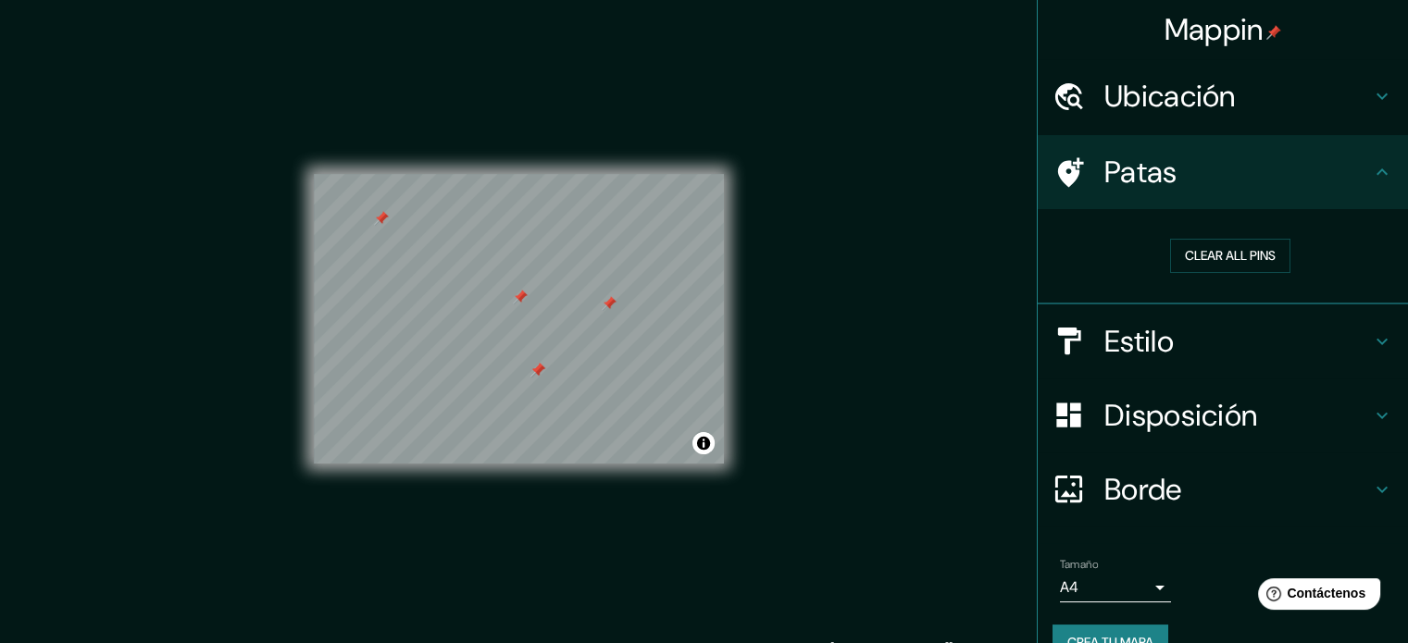
click at [1348, 175] on h4 "Patas" at bounding box center [1237, 172] width 267 height 37
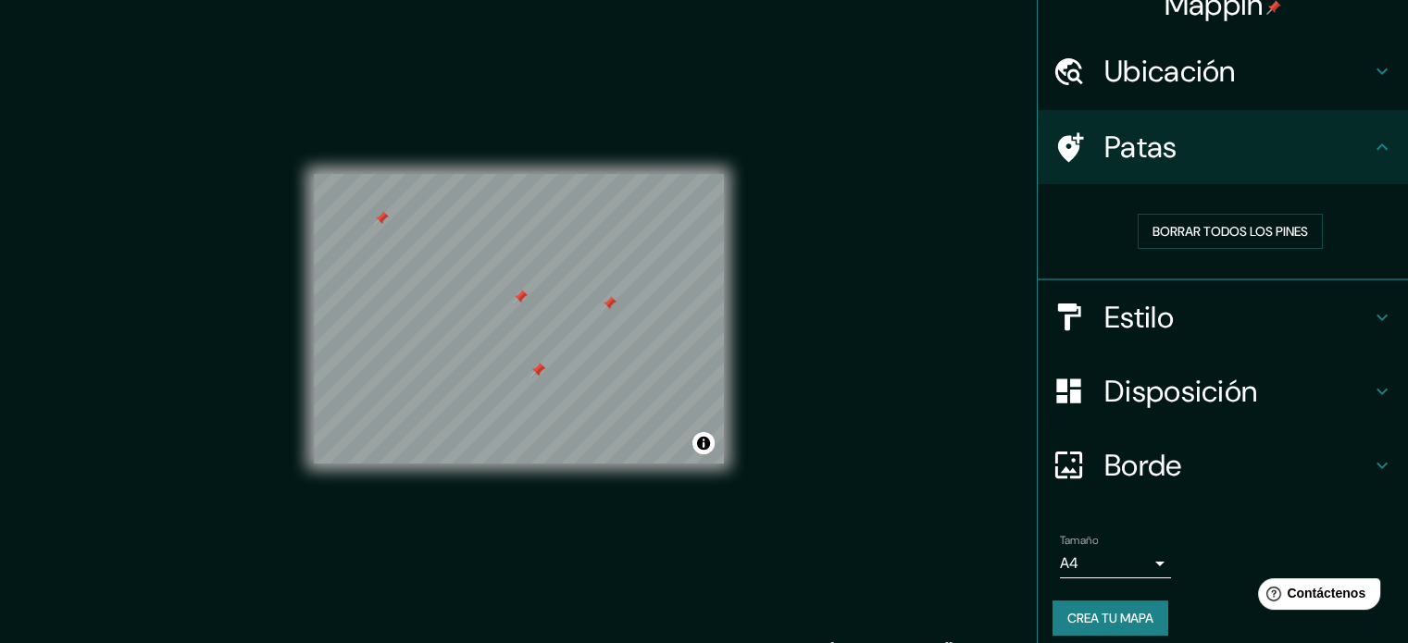
scroll to position [37, 0]
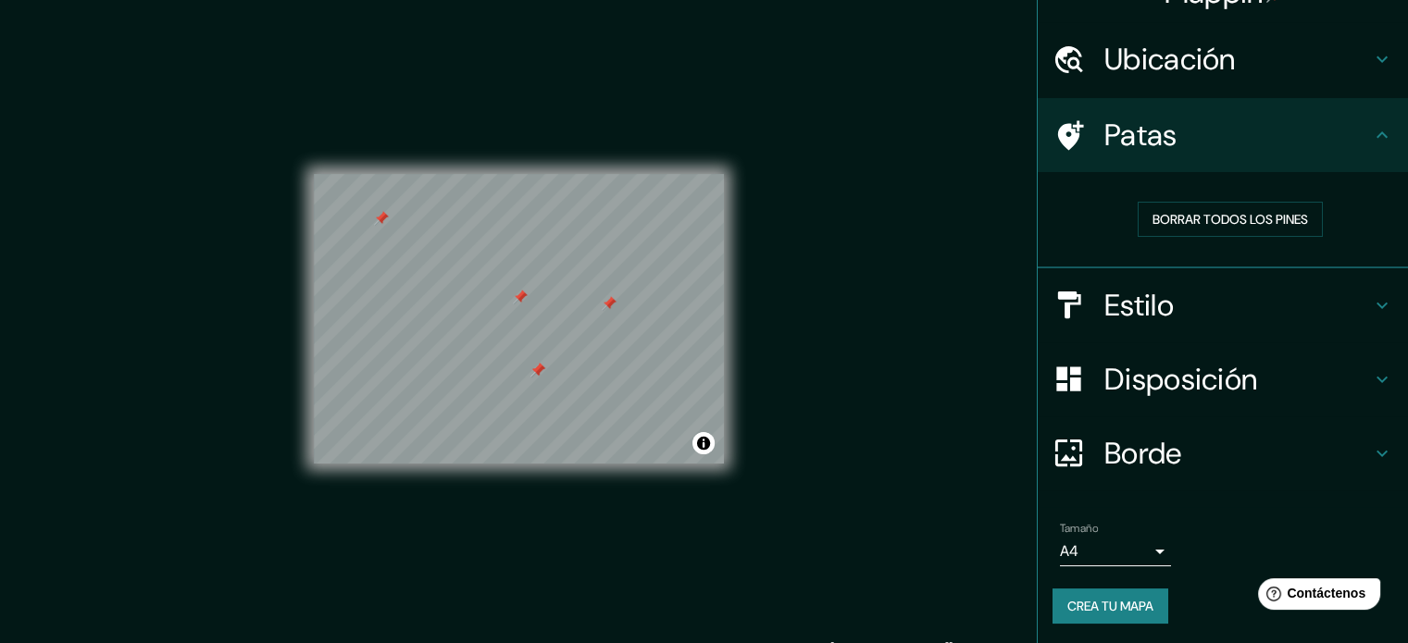
click at [1116, 544] on body "Mappin Ubicación Patas Borrar todos los pines Estilo Disposición Borde Elige un…" at bounding box center [704, 321] width 1408 height 643
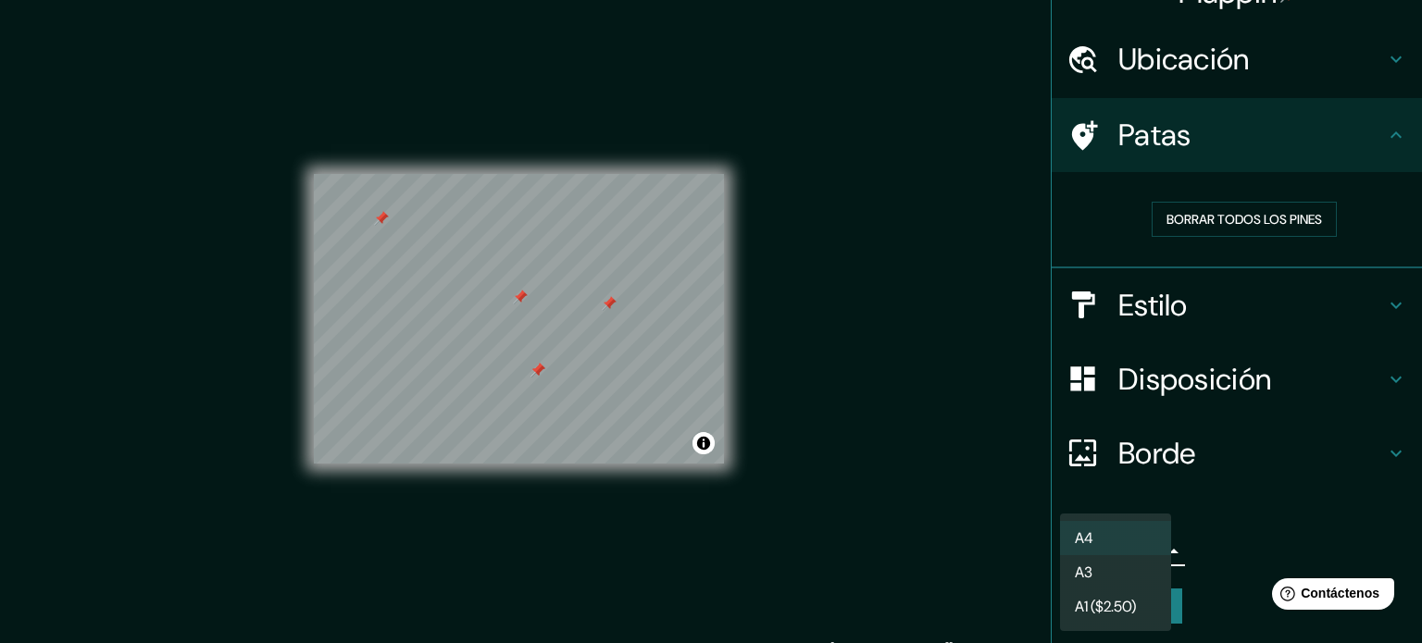
click at [1105, 569] on li "A3" at bounding box center [1115, 572] width 111 height 34
type input "a4"
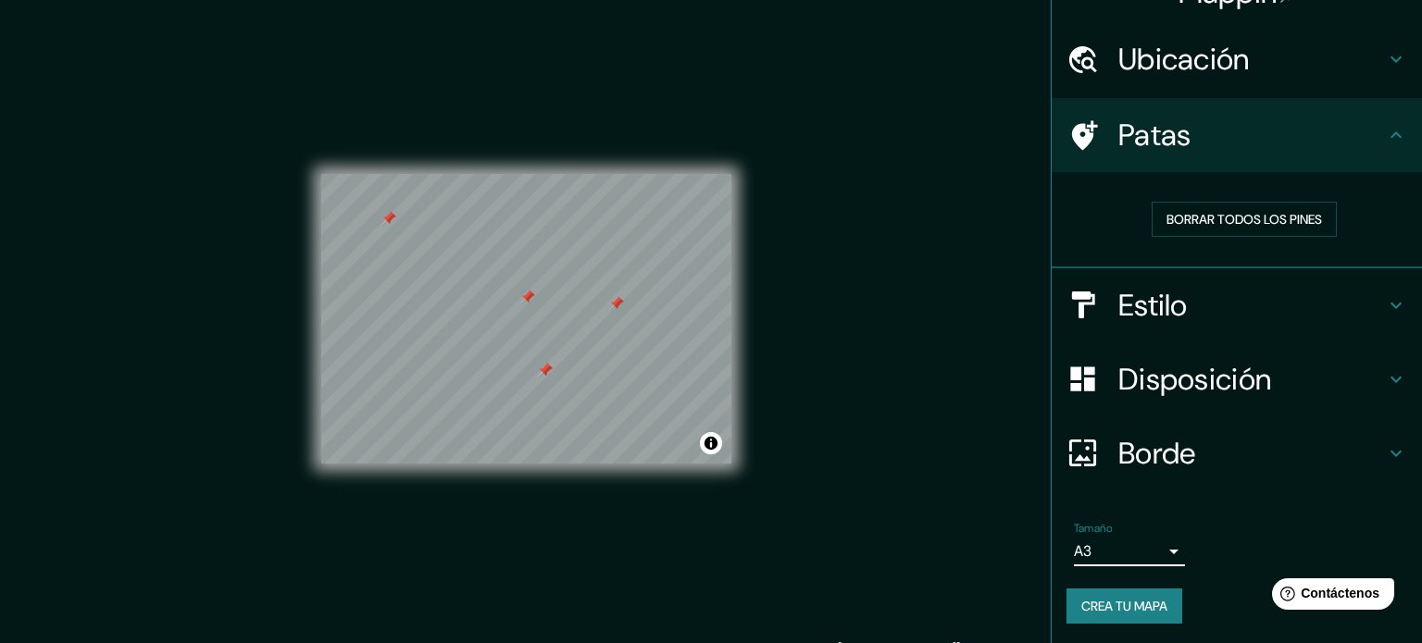
click at [1128, 545] on body "Mappin Ubicación Patas Borrar todos los pines Estilo Disposición Borde Elige un…" at bounding box center [711, 321] width 1422 height 643
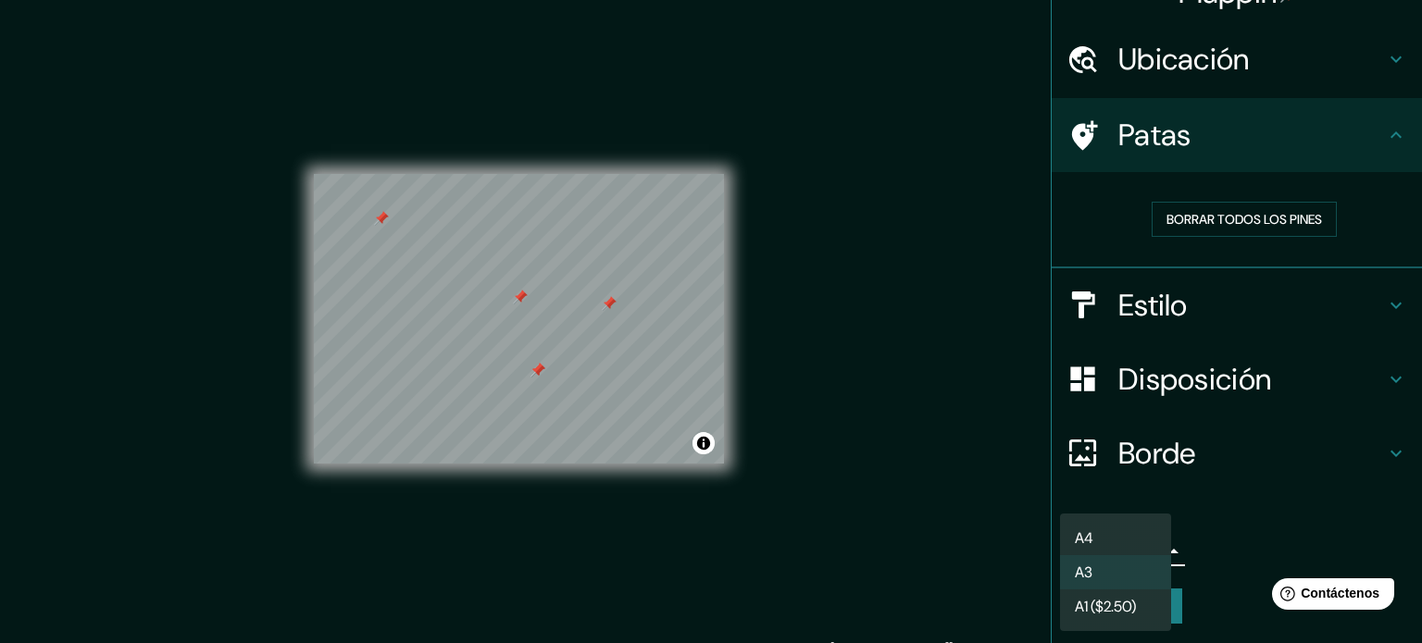
click at [1093, 567] on li "A3" at bounding box center [1115, 572] width 111 height 34
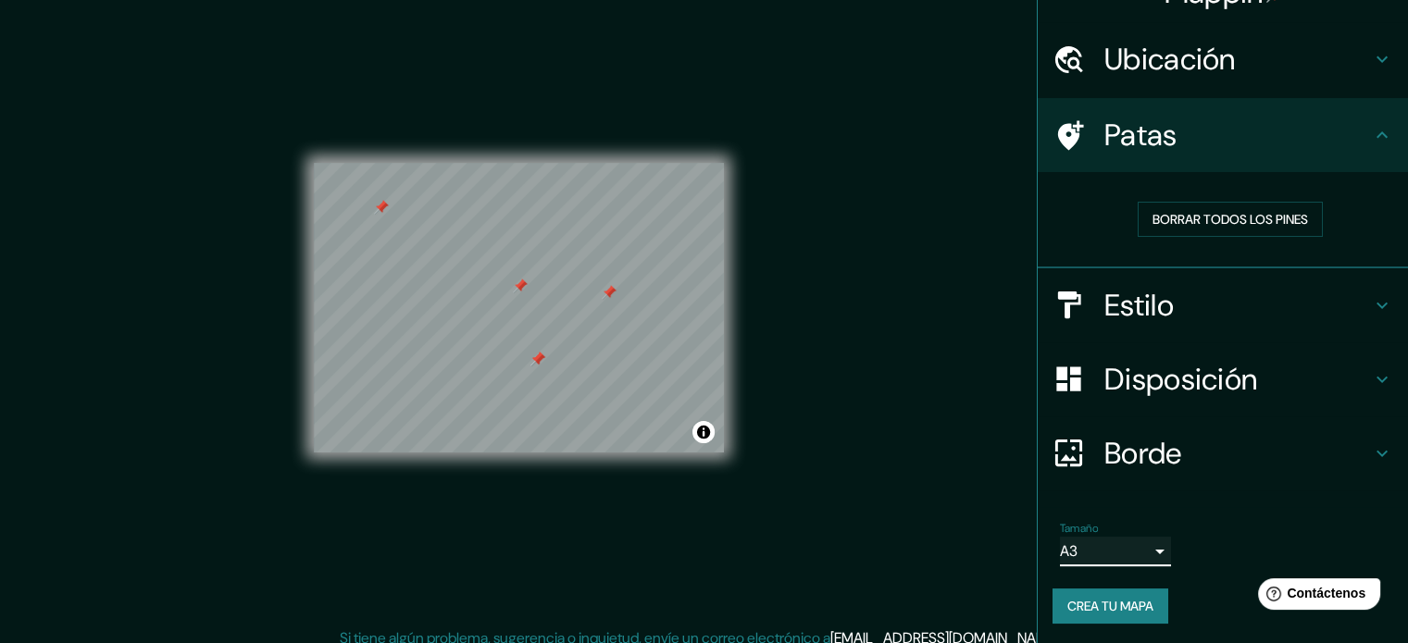
scroll to position [4, 0]
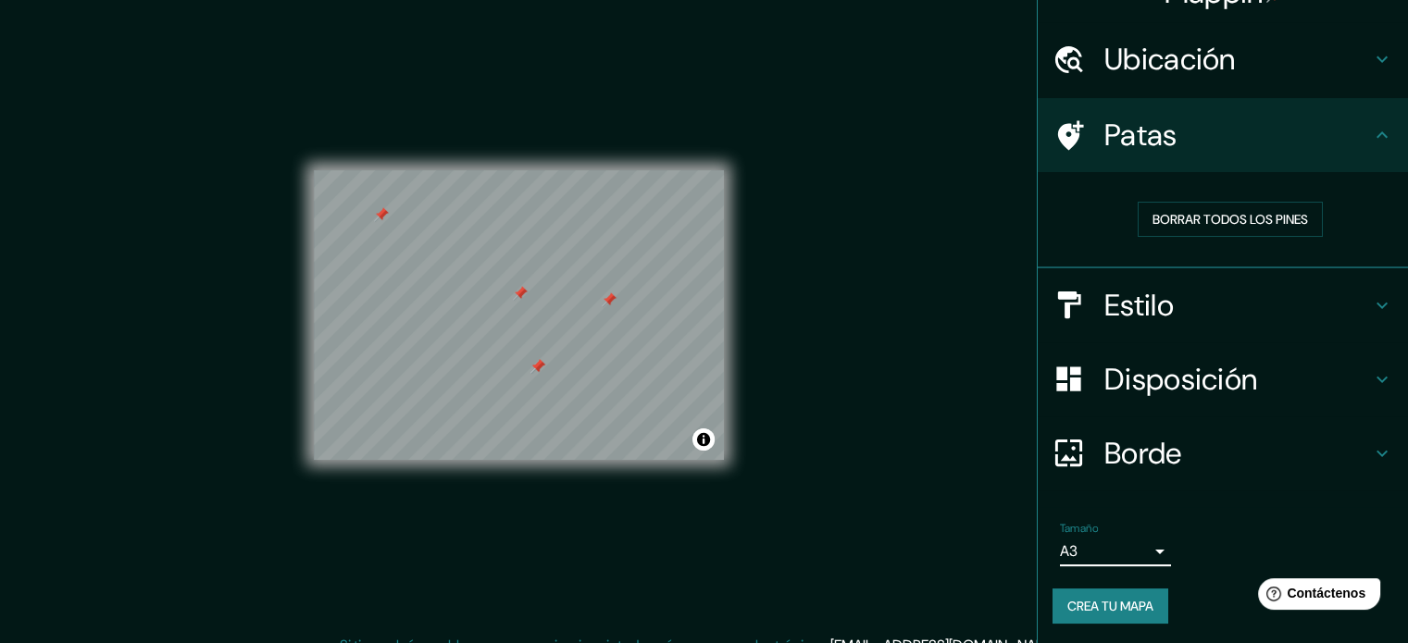
click at [1143, 598] on font "Crea tu mapa" at bounding box center [1110, 606] width 86 height 17
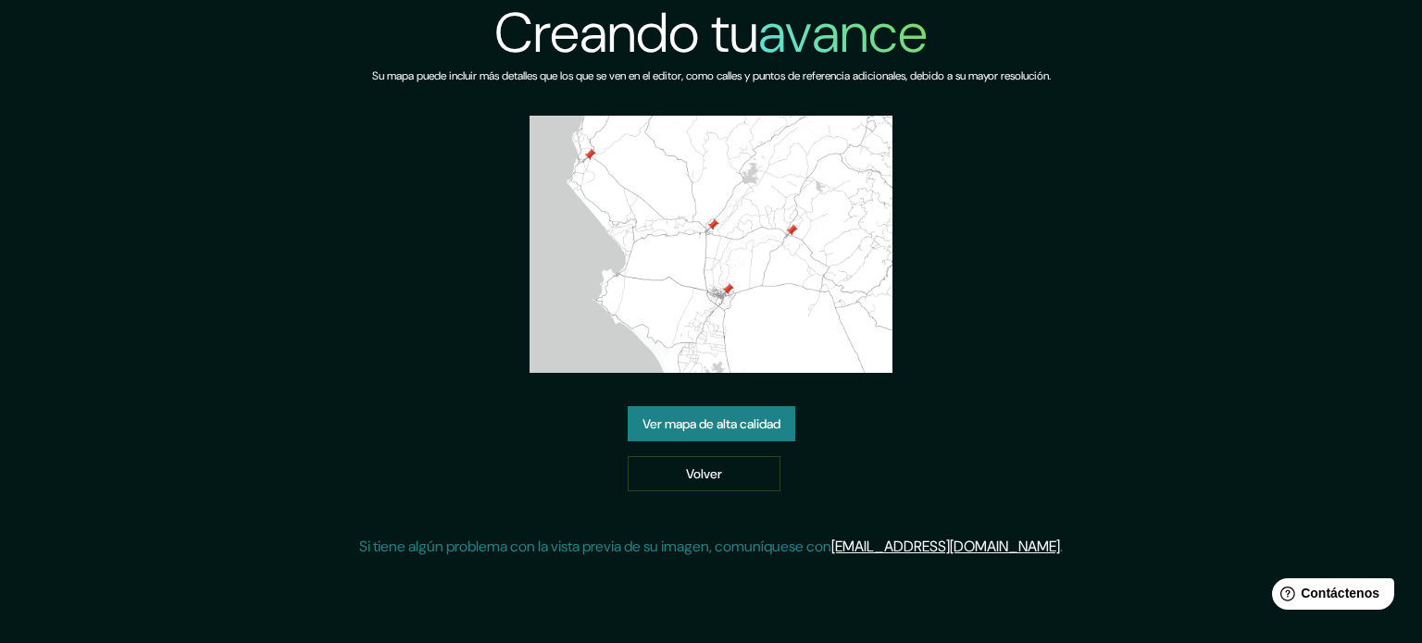
click at [770, 425] on font "Ver mapa de alta calidad" at bounding box center [711, 424] width 138 height 17
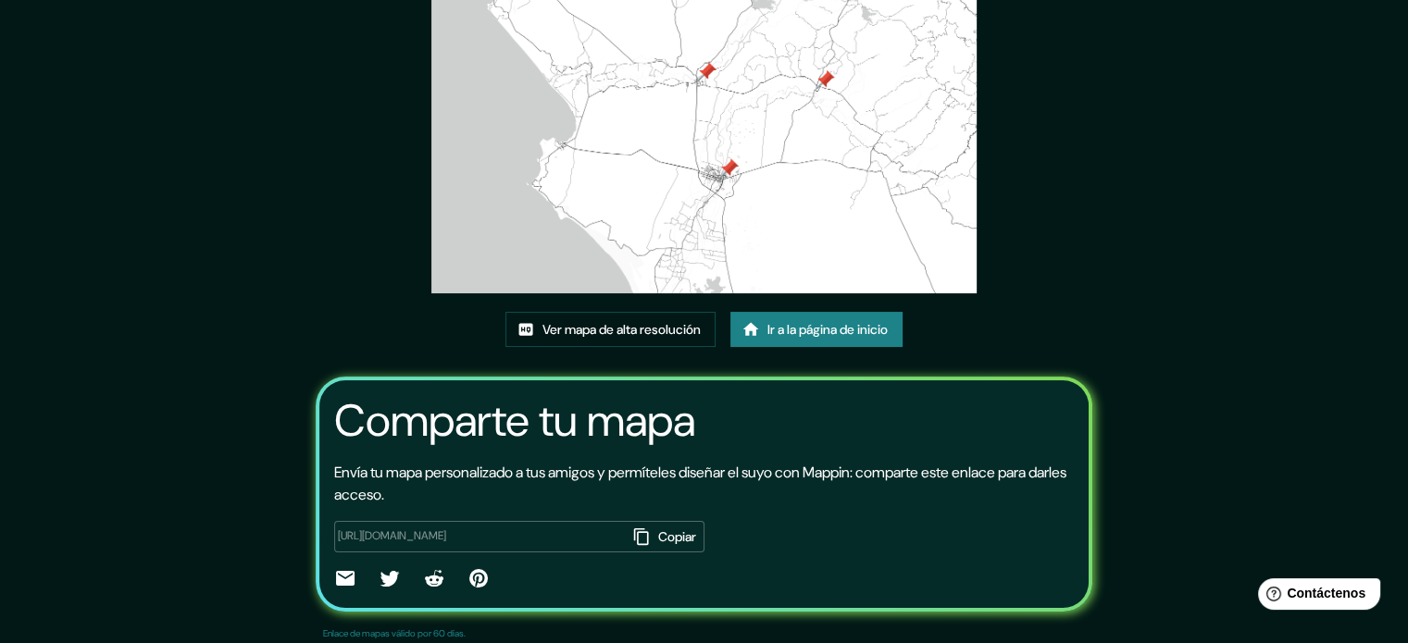
scroll to position [207, 0]
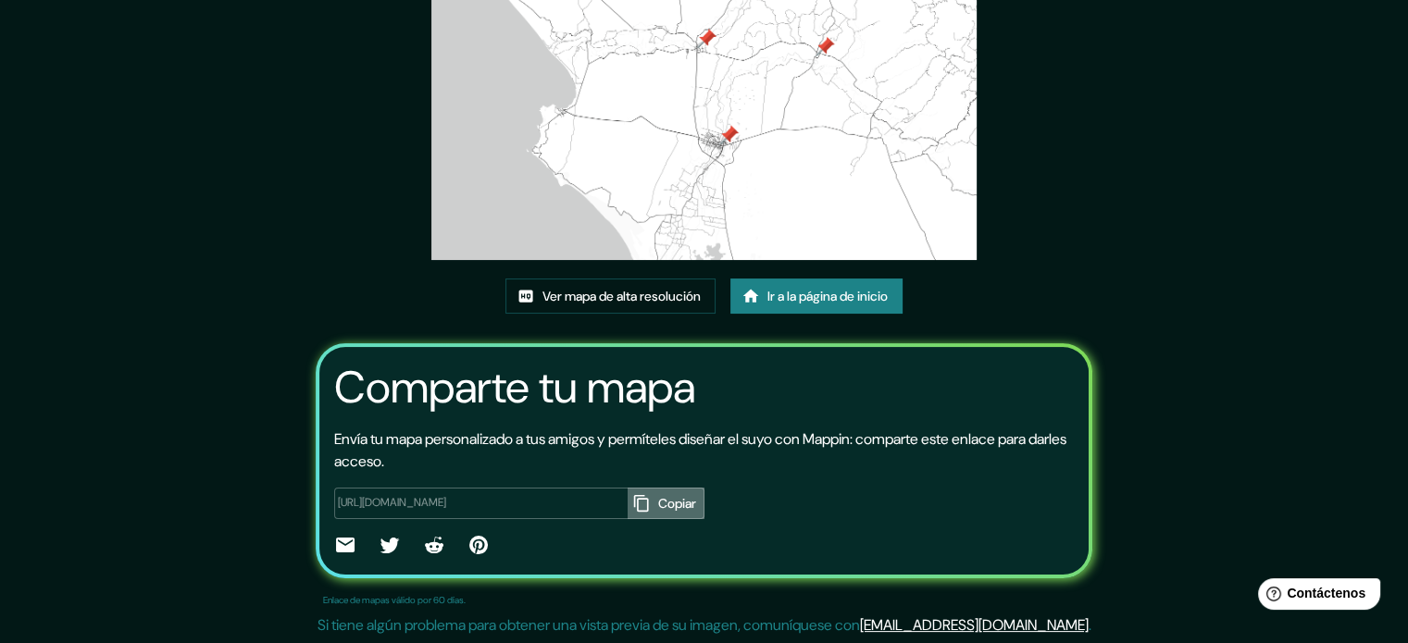
click at [658, 504] on font "Copiar" at bounding box center [677, 503] width 38 height 17
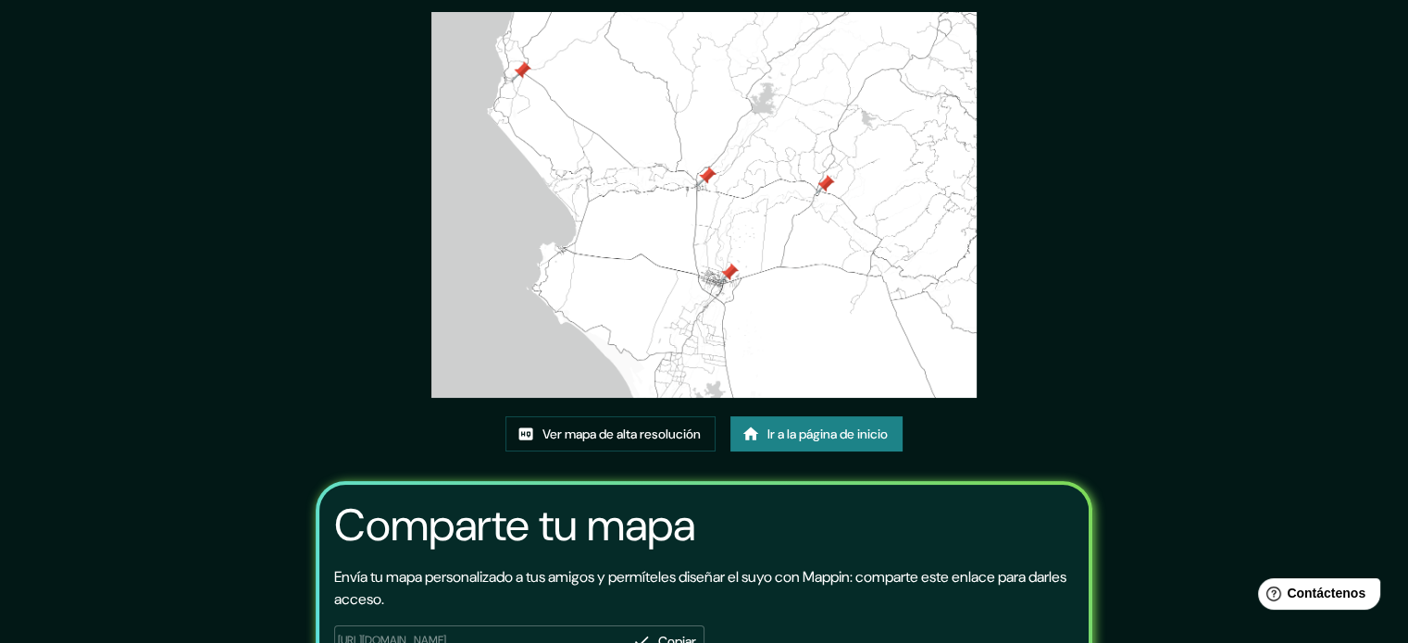
scroll to position [22, 0]
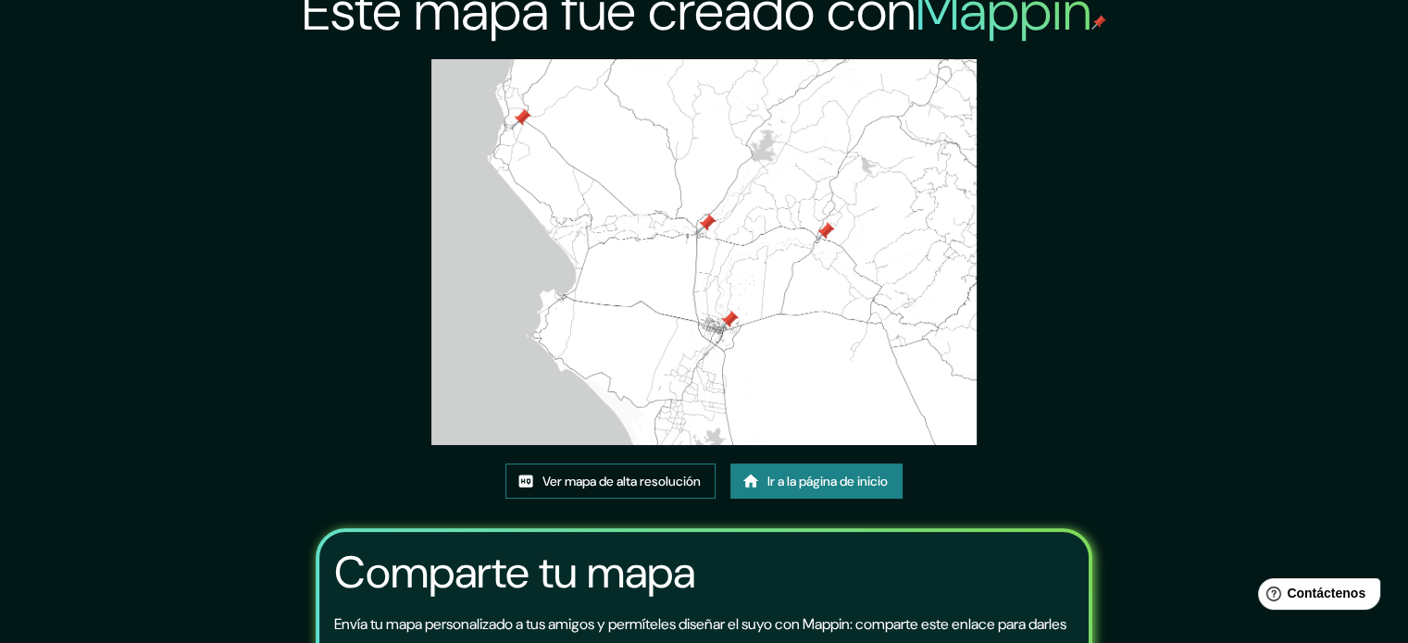
click at [656, 488] on font "Ver mapa de alta resolución" at bounding box center [621, 481] width 158 height 17
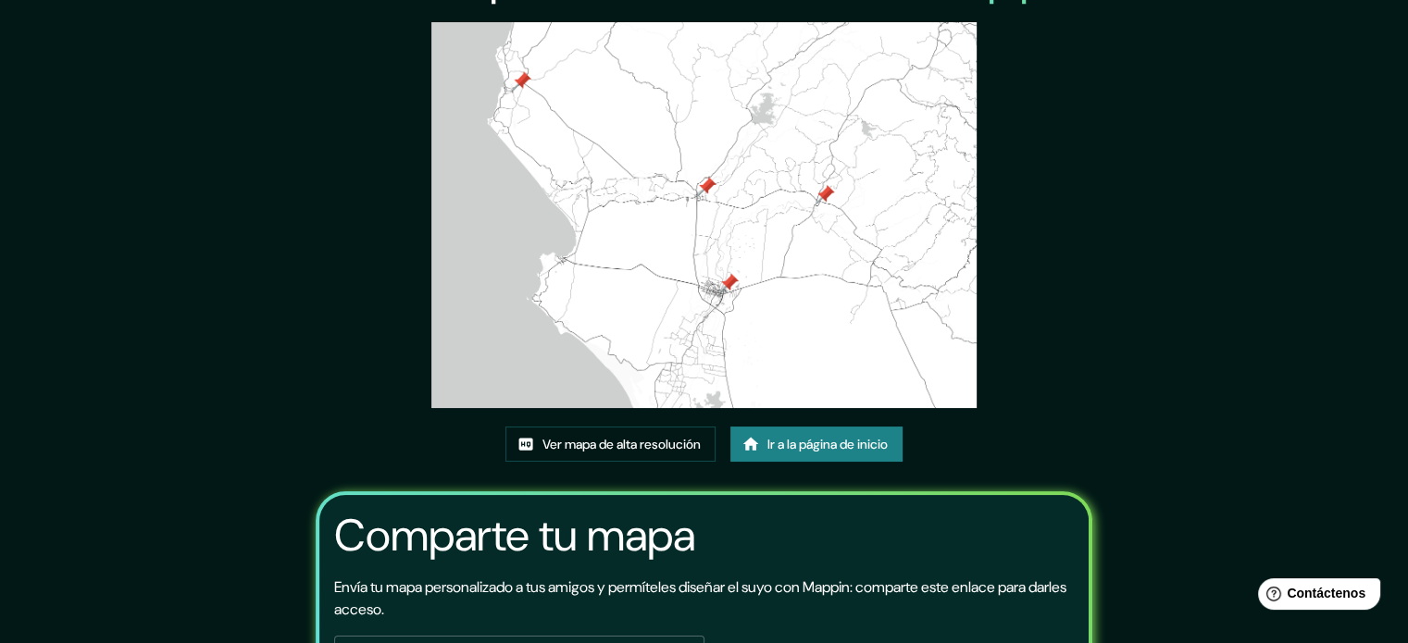
scroll to position [0, 0]
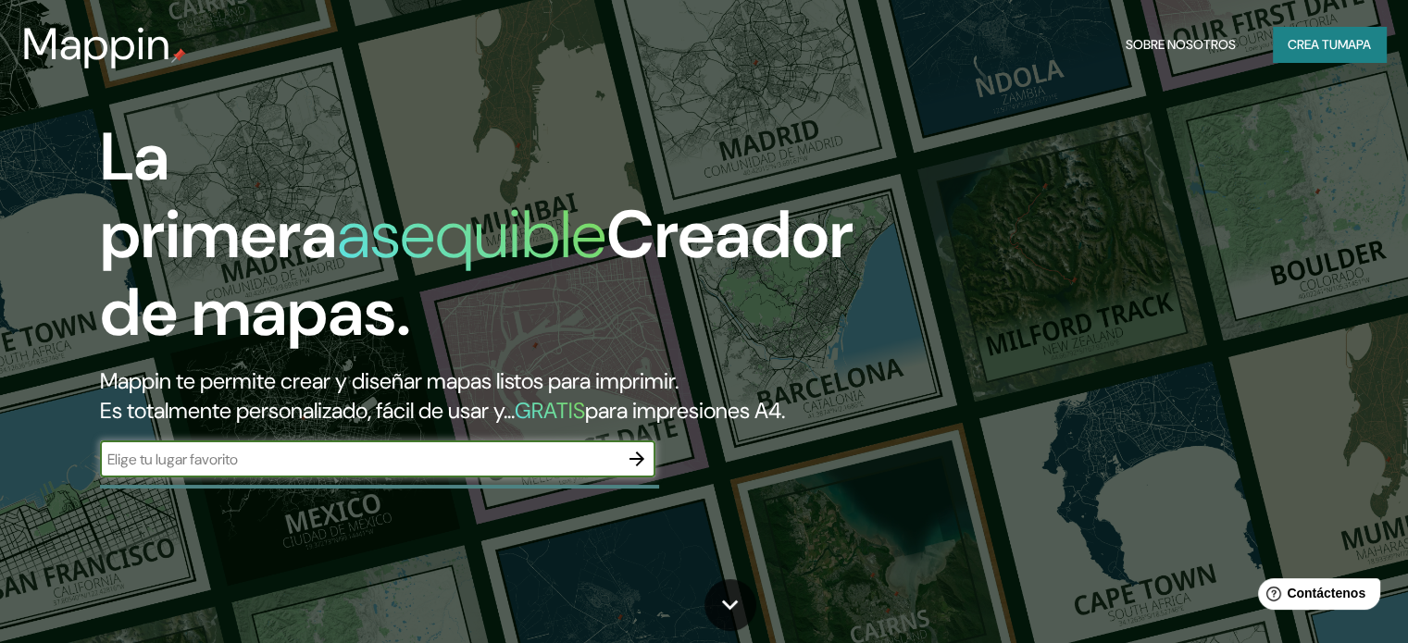
click at [480, 470] on input "text" at bounding box center [359, 459] width 518 height 21
type input "Sullana -Peru"
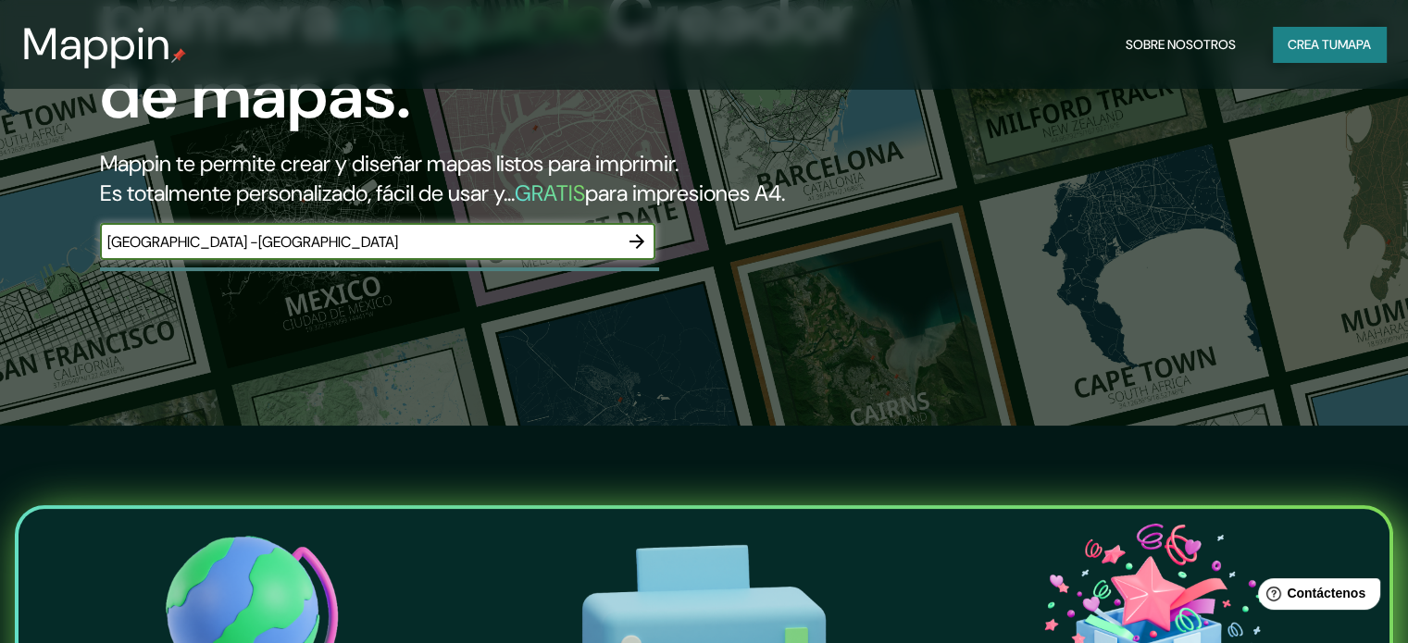
scroll to position [185, 0]
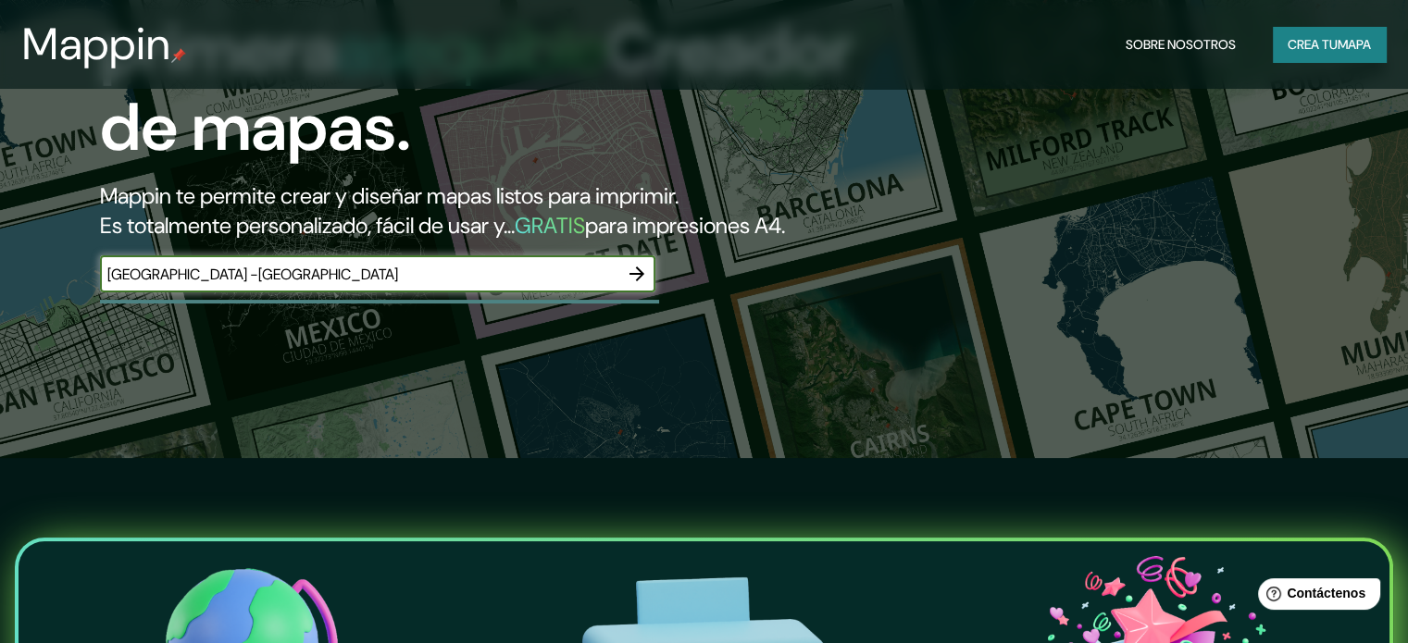
click at [629, 285] on icon "button" at bounding box center [637, 274] width 22 height 22
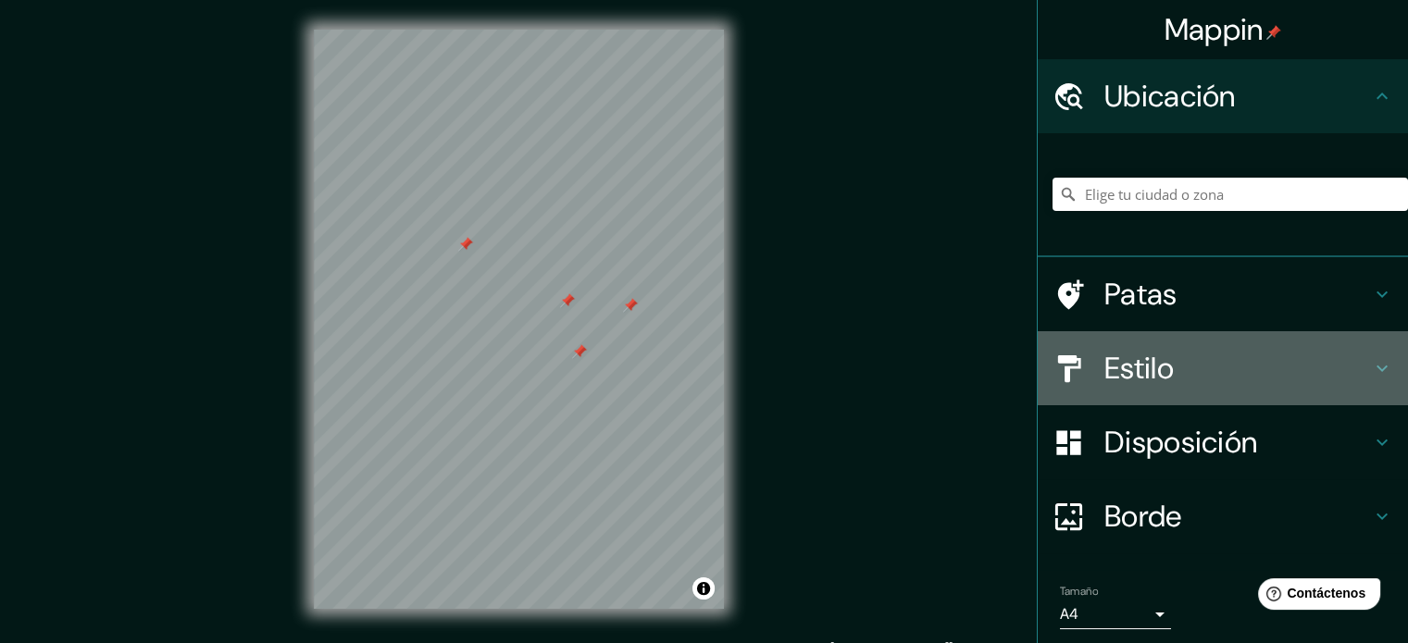
click at [1196, 392] on div "Estilo" at bounding box center [1223, 368] width 370 height 74
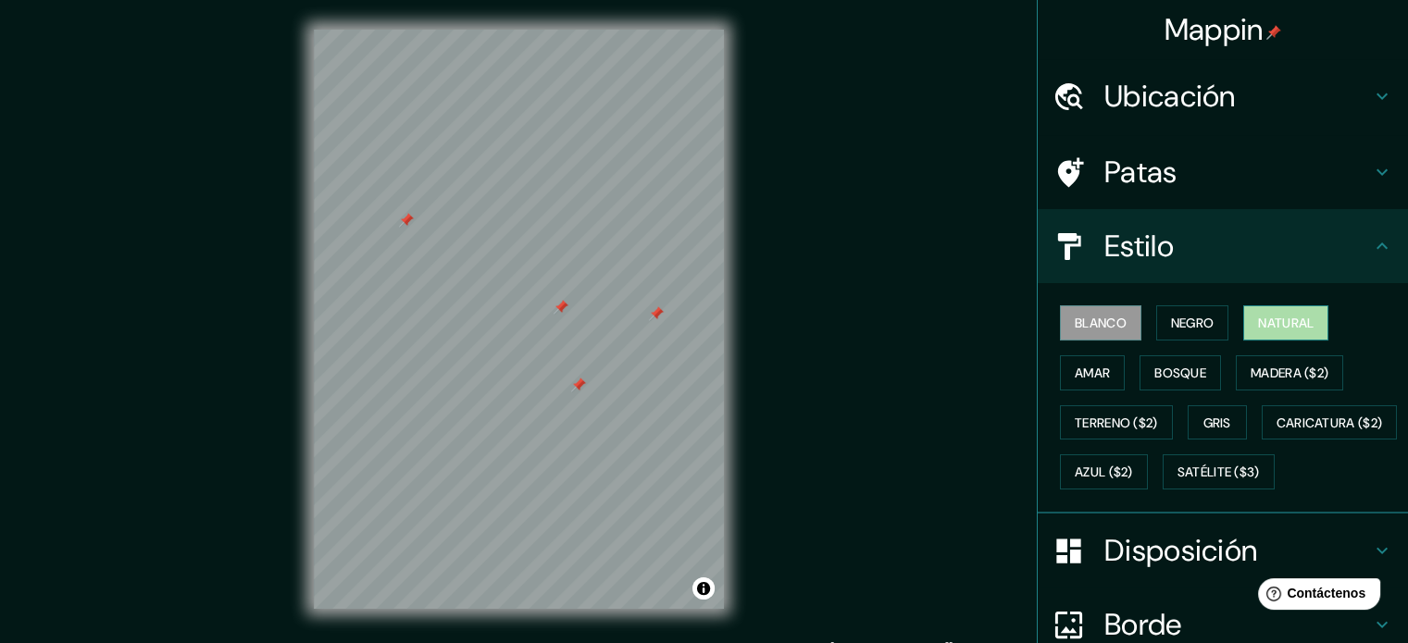
click at [1274, 312] on font "Natural" at bounding box center [1286, 323] width 56 height 24
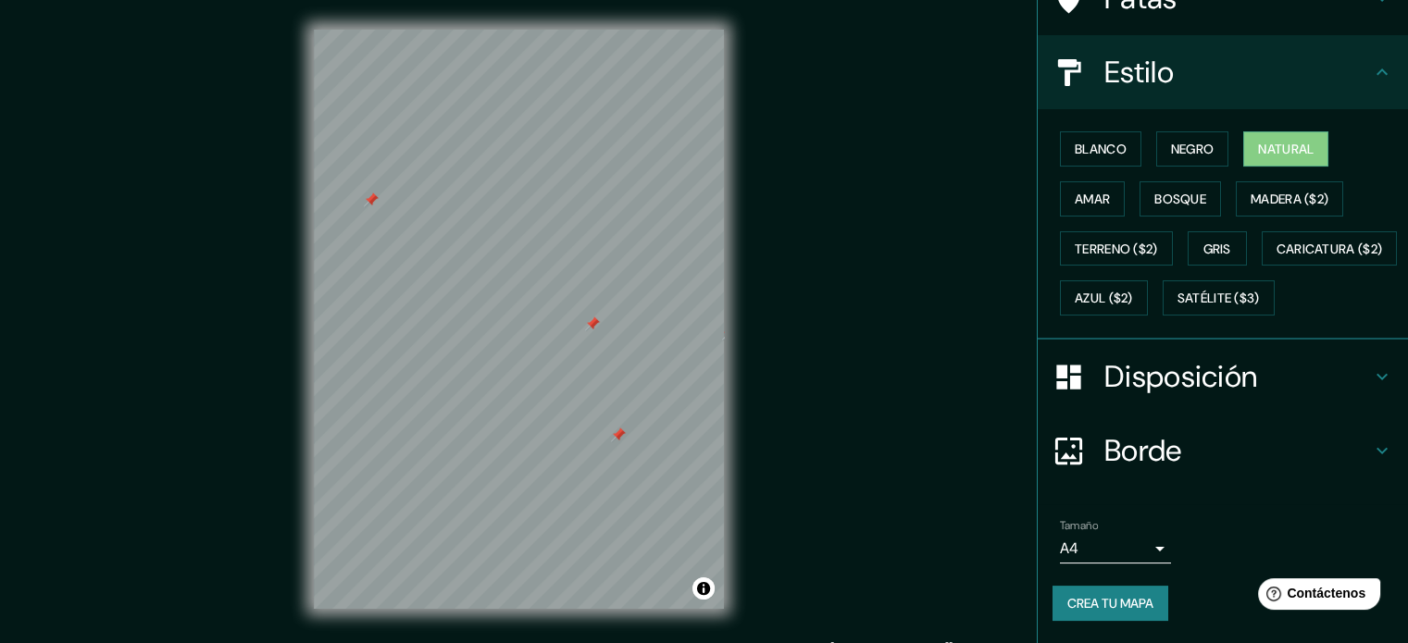
click at [1185, 380] on font "Disposición" at bounding box center [1180, 376] width 153 height 39
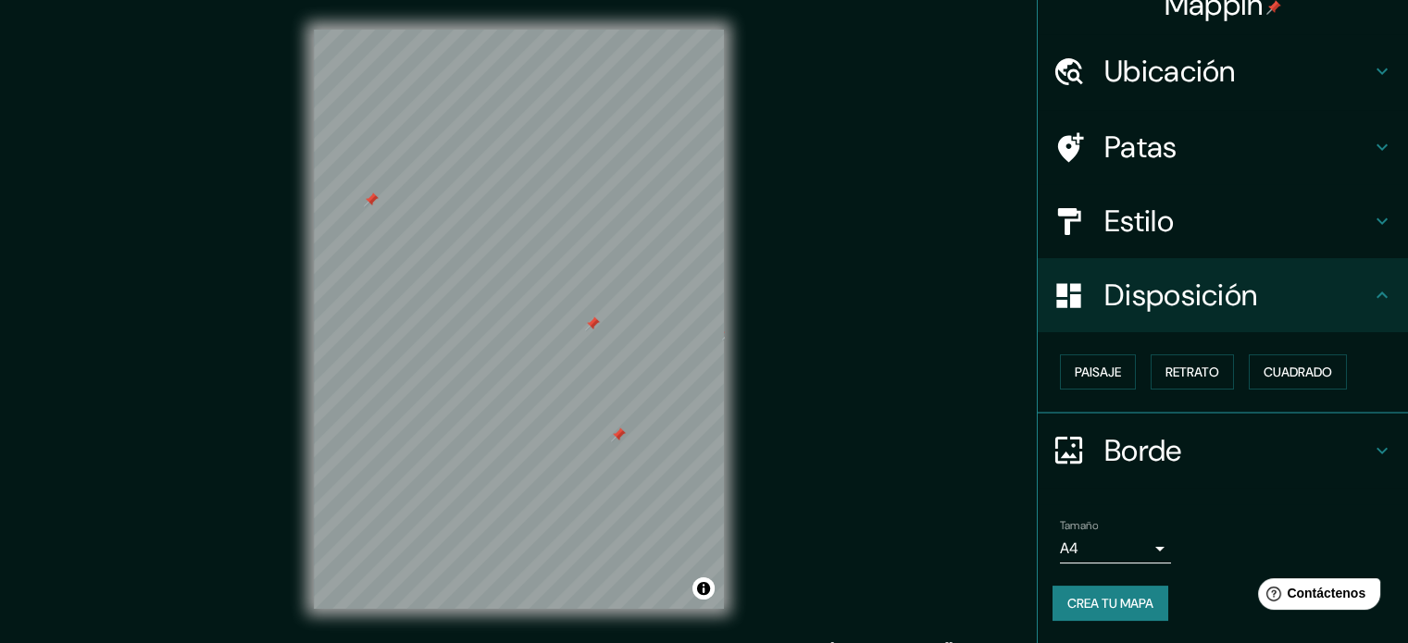
scroll to position [22, 0]
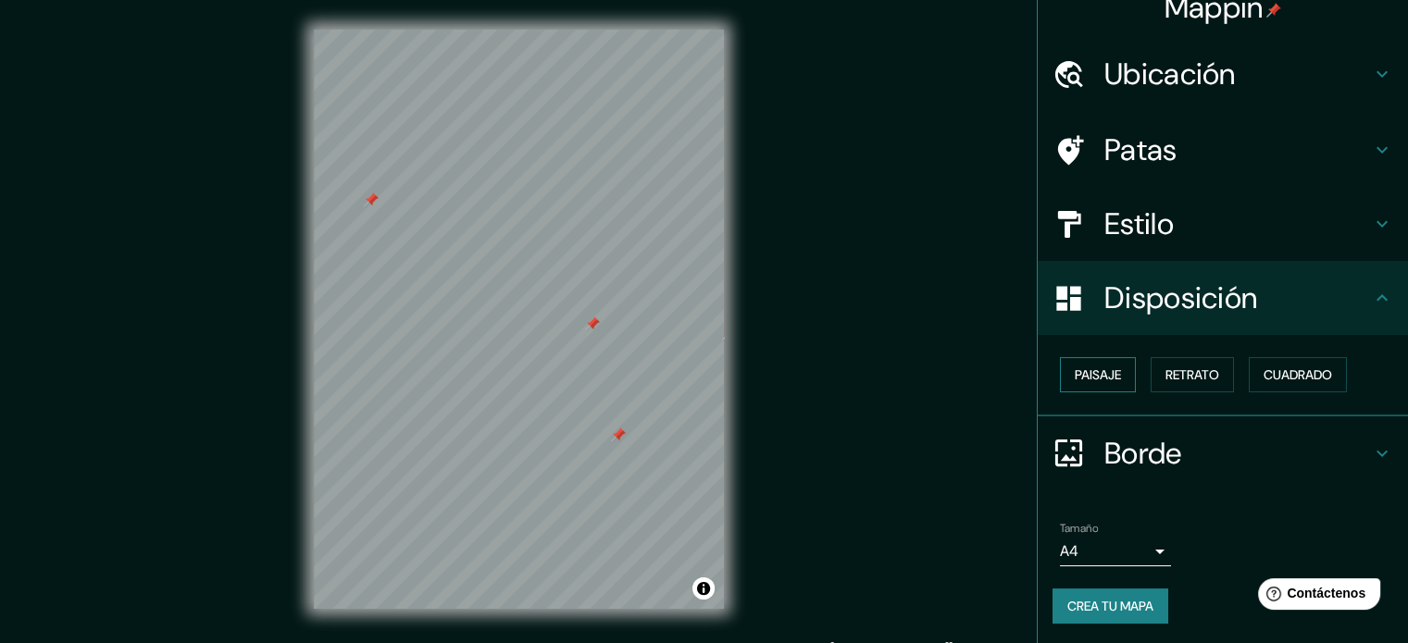
click at [1092, 367] on font "Paisaje" at bounding box center [1098, 375] width 46 height 17
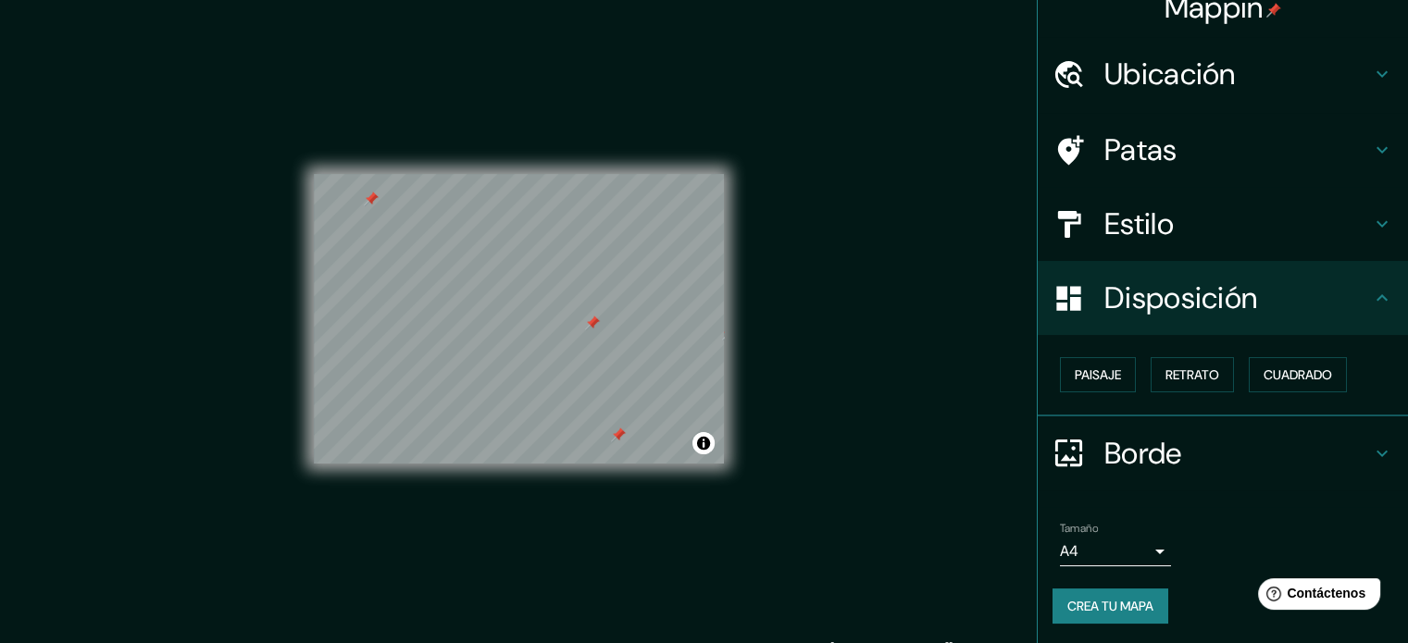
click at [1355, 292] on h4 "Disposición" at bounding box center [1237, 298] width 267 height 37
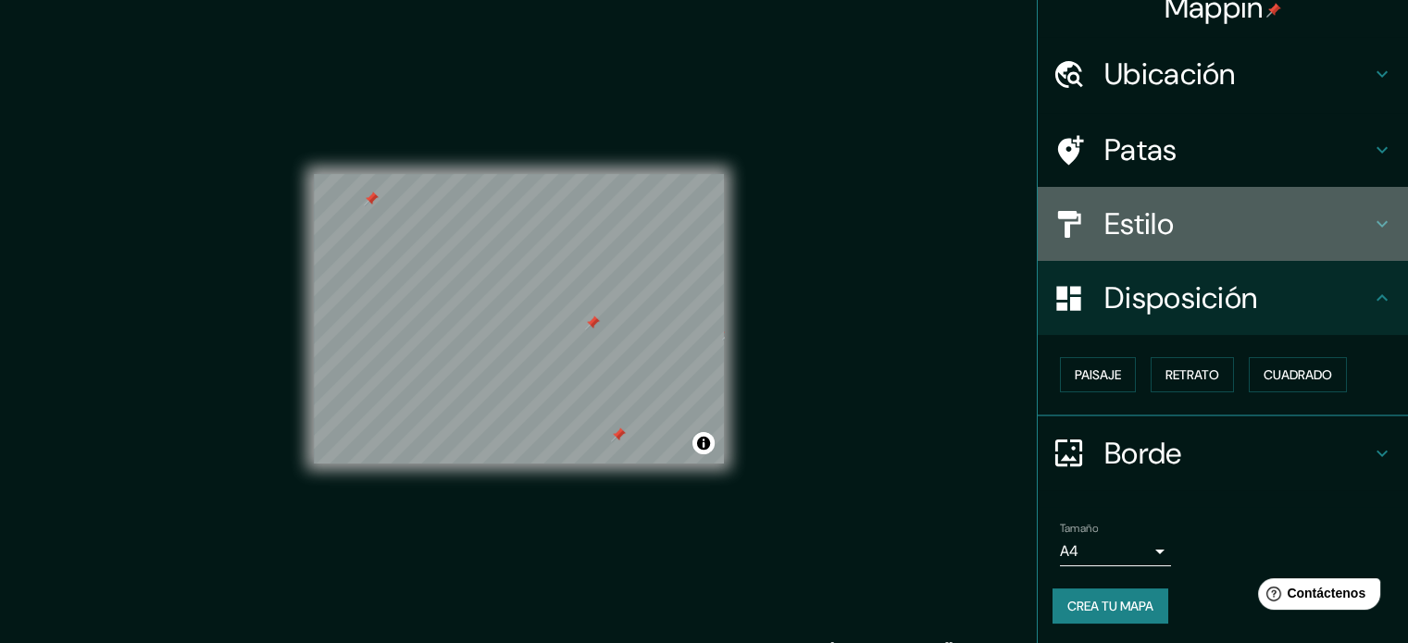
click at [1204, 202] on div "Estilo" at bounding box center [1223, 224] width 370 height 74
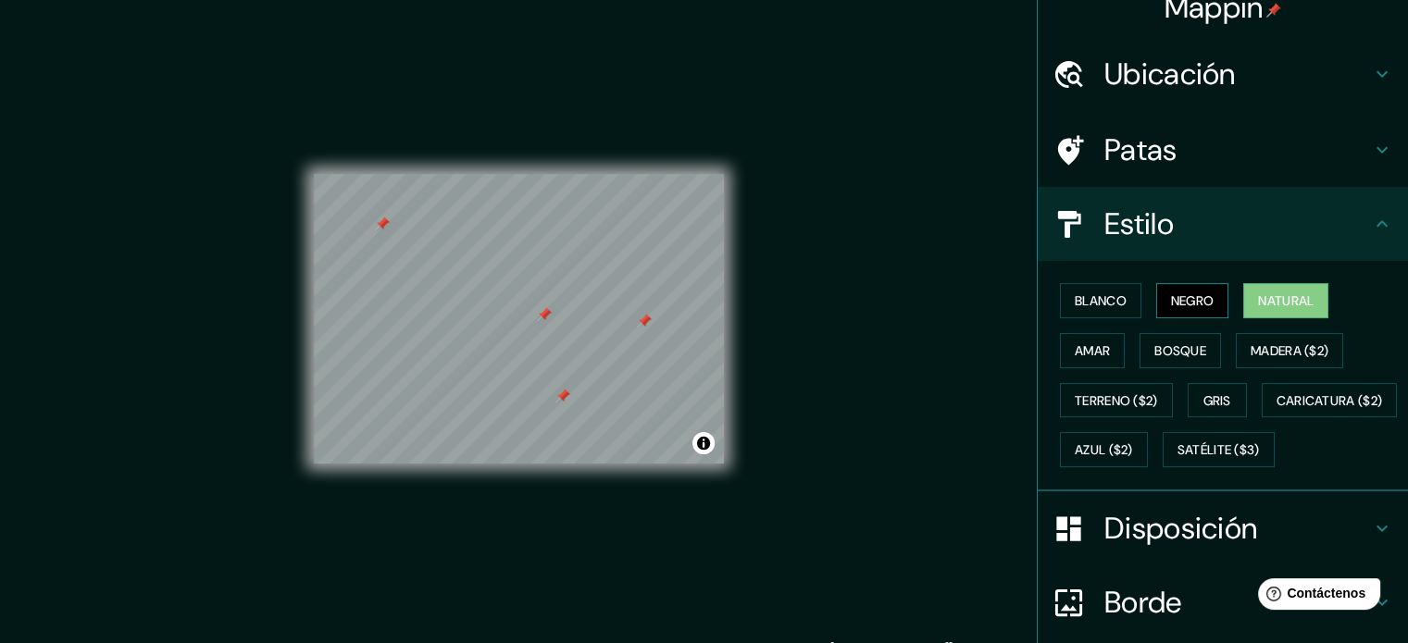
click at [1190, 299] on font "Negro" at bounding box center [1193, 301] width 44 height 17
click at [1075, 289] on font "Blanco" at bounding box center [1101, 301] width 52 height 24
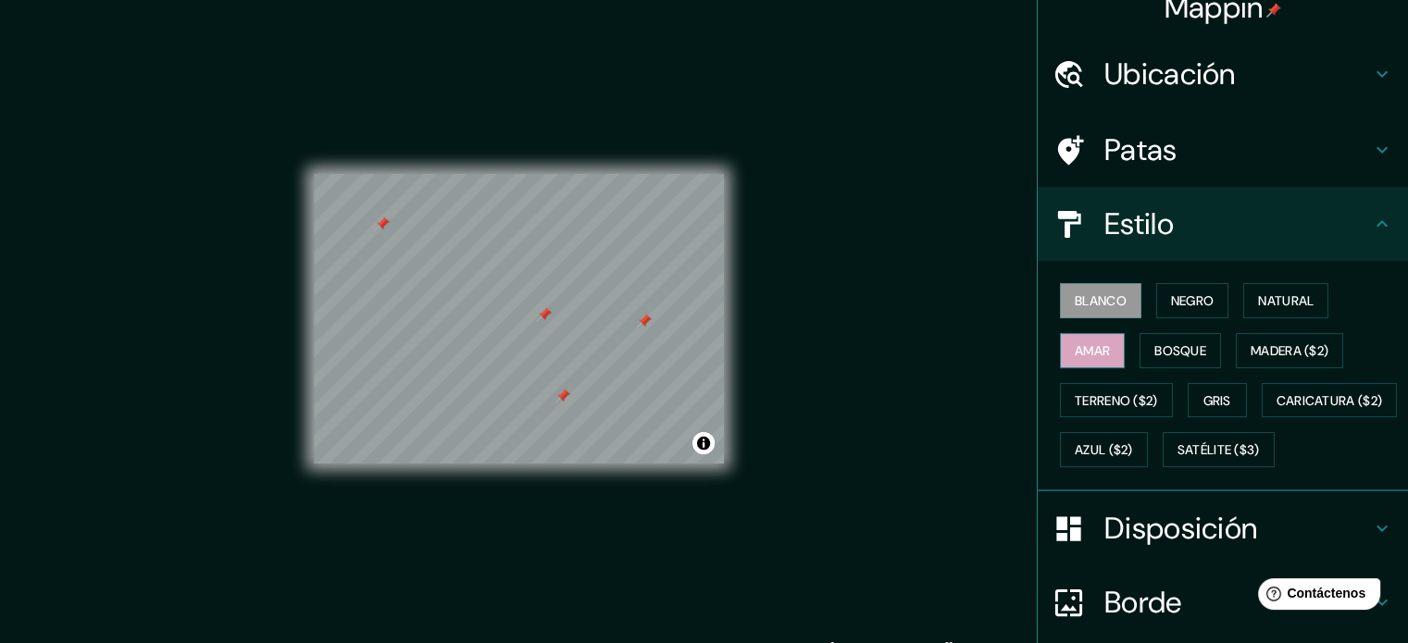
click at [1075, 343] on font "Amar" at bounding box center [1092, 351] width 35 height 17
click at [1174, 343] on font "Bosque" at bounding box center [1180, 351] width 52 height 17
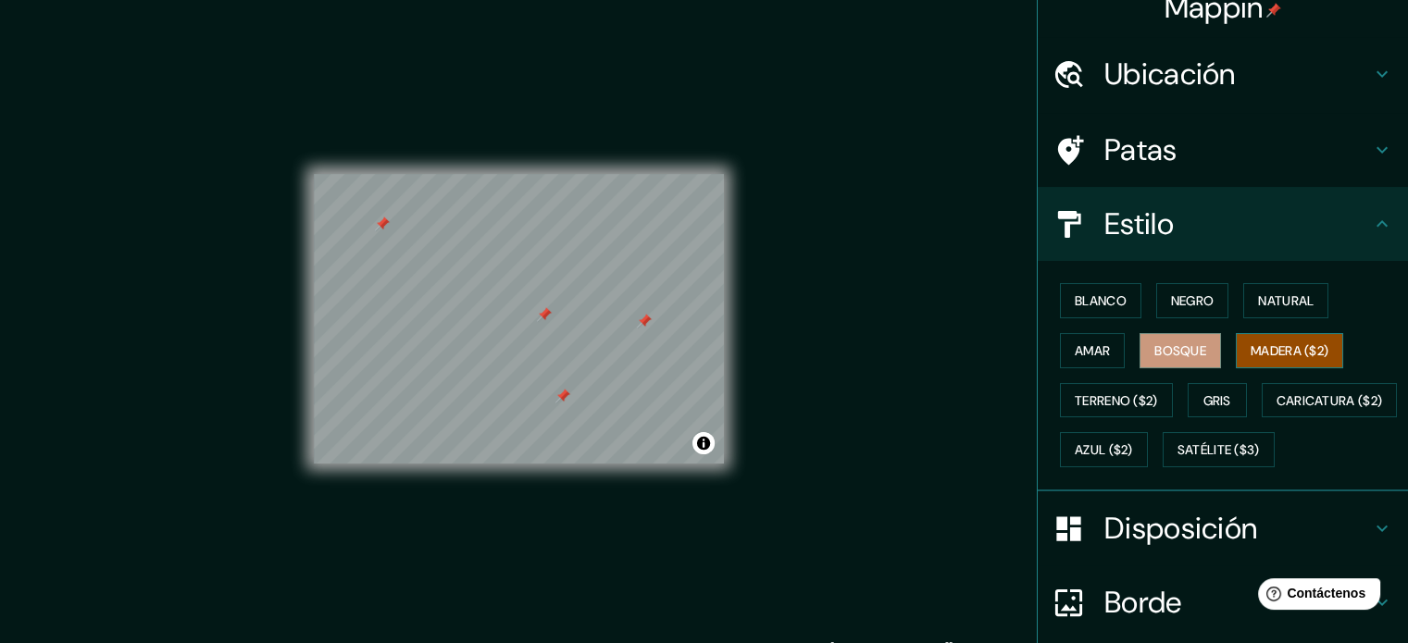
click at [1327, 353] on button "Madera ($2)" at bounding box center [1289, 350] width 107 height 35
click at [1145, 402] on font "Terreno ($2)" at bounding box center [1116, 400] width 83 height 17
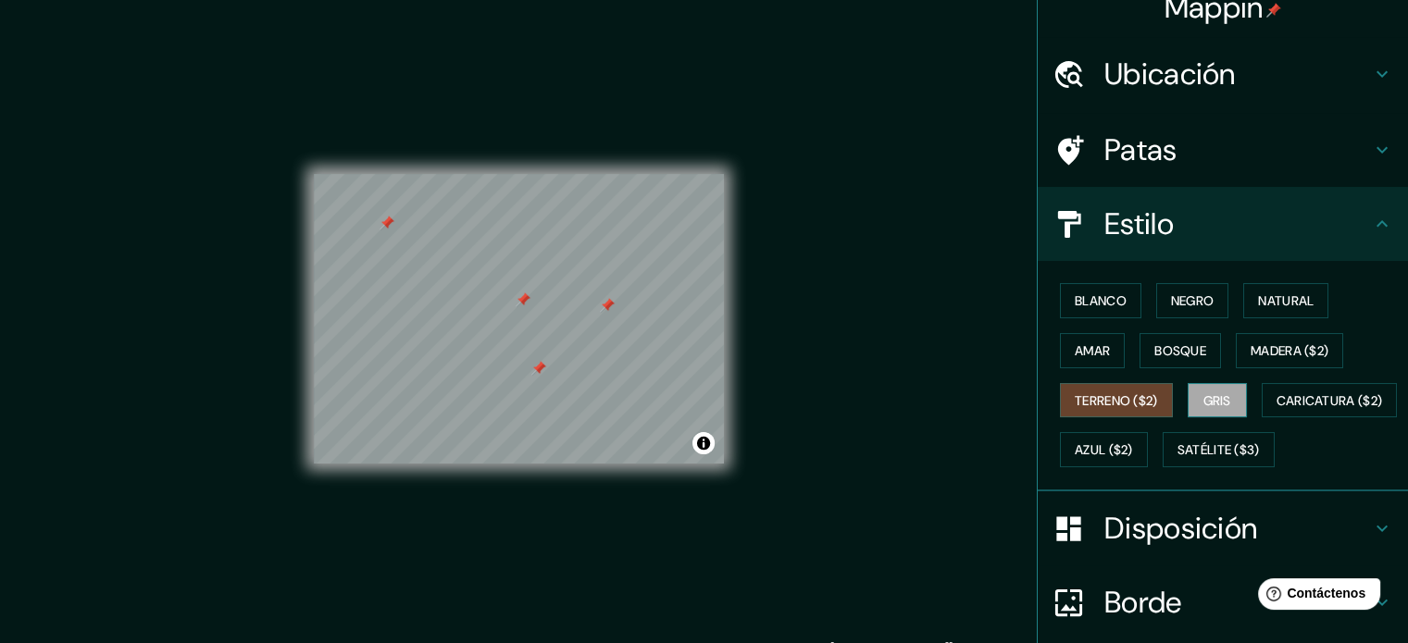
click at [1221, 403] on button "Gris" at bounding box center [1217, 400] width 59 height 35
click at [1277, 409] on font "Caricatura ($2)" at bounding box center [1330, 400] width 106 height 17
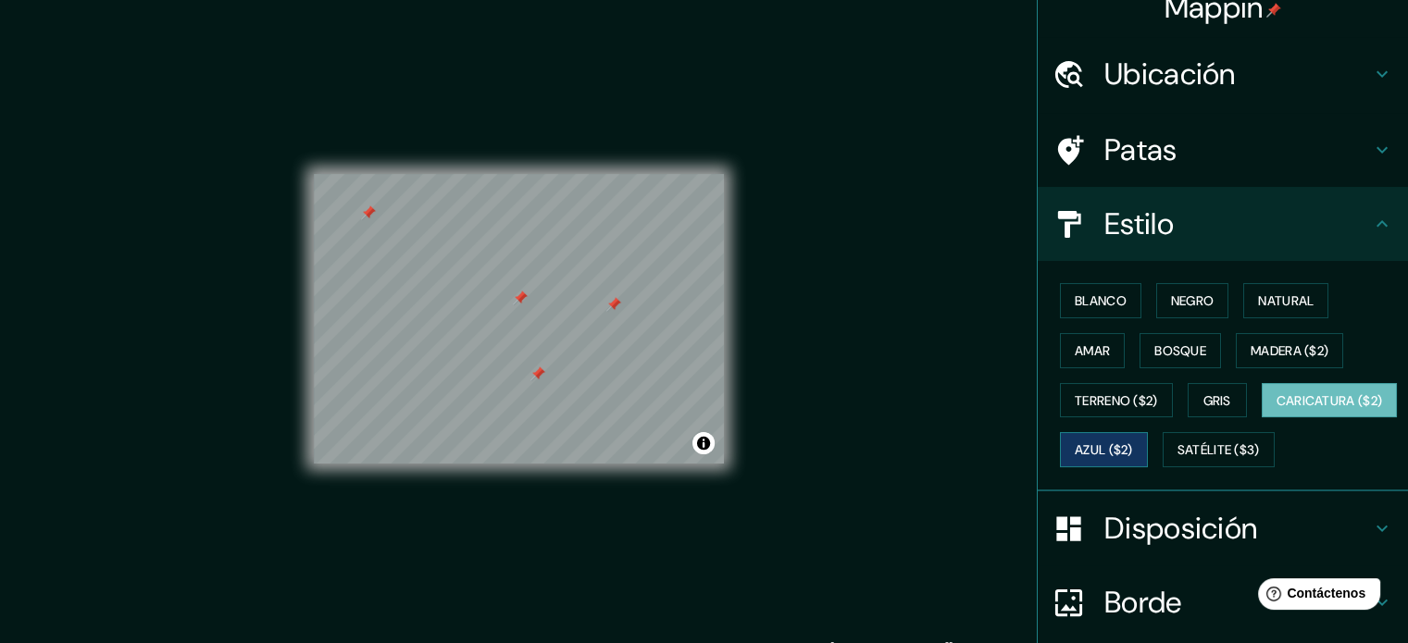
click at [1148, 443] on button "Azul ($2)" at bounding box center [1104, 449] width 88 height 35
click at [1277, 413] on font "Caricatura ($2)" at bounding box center [1330, 401] width 106 height 24
click at [1163, 467] on button "Satélite ($3)" at bounding box center [1219, 449] width 112 height 35
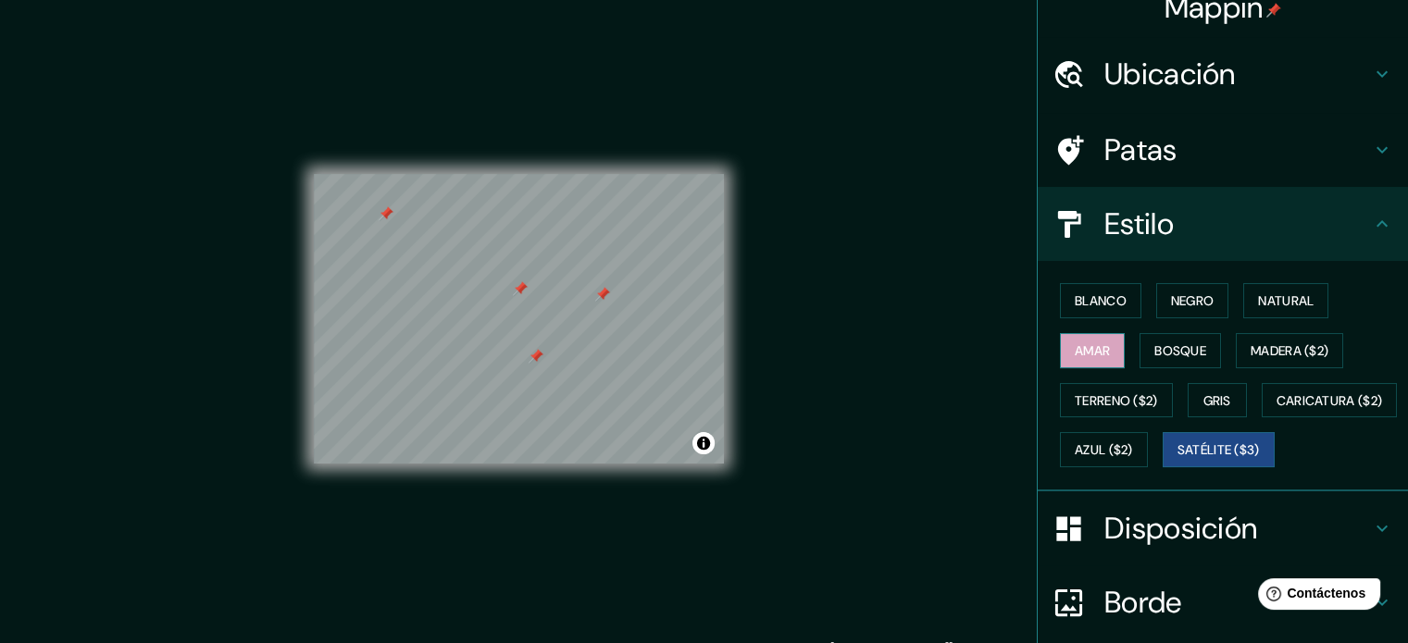
click at [1100, 343] on button "Amar" at bounding box center [1092, 350] width 65 height 35
click at [672, 285] on div at bounding box center [673, 286] width 15 height 15
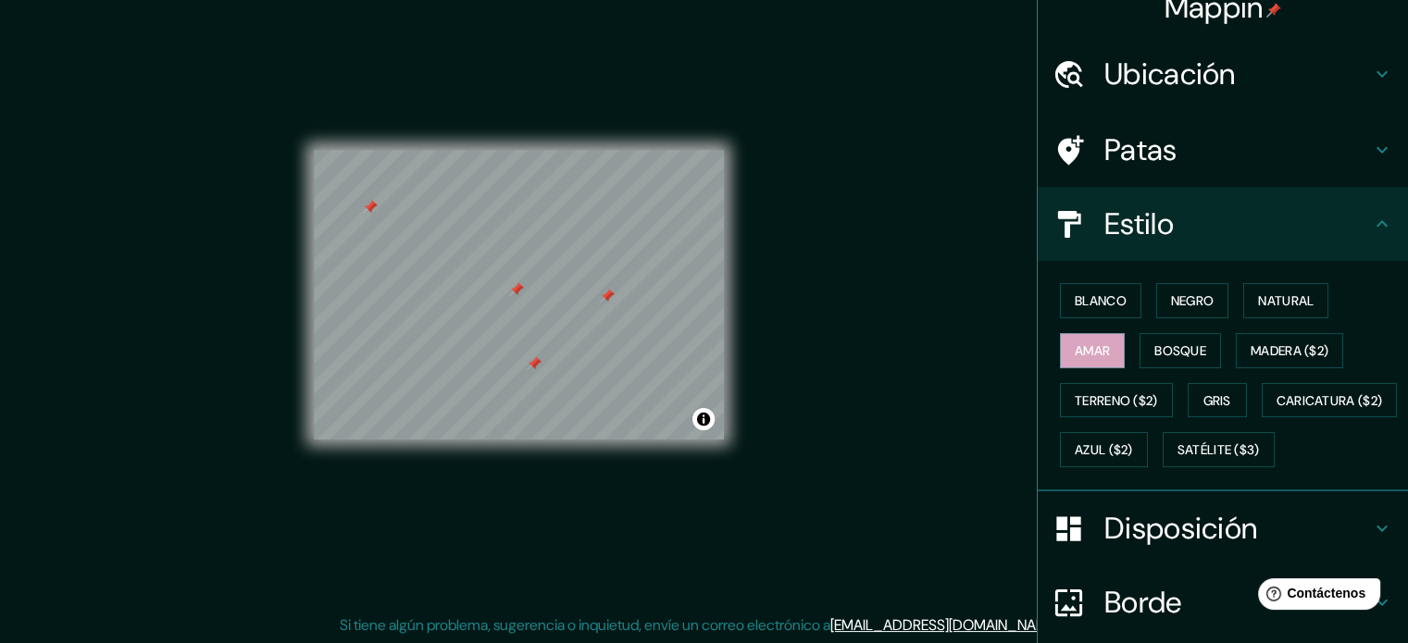
scroll to position [218, 0]
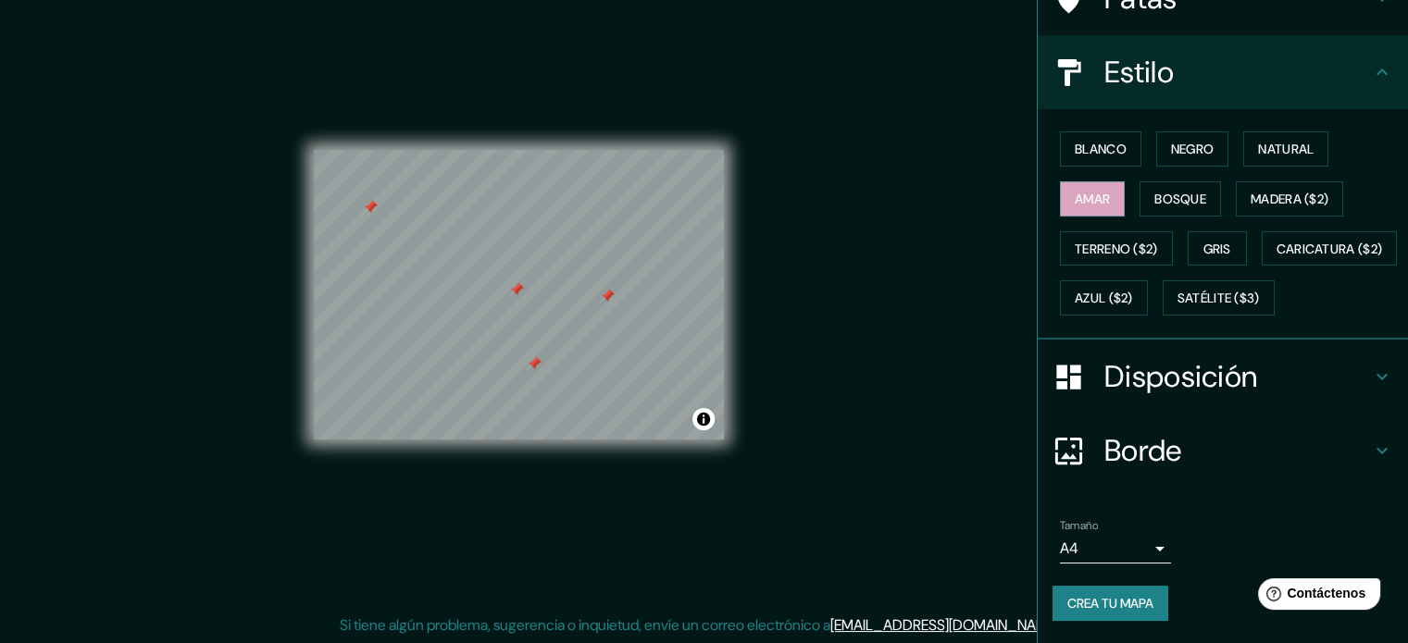
click at [1148, 547] on body "Mappin Ubicación Patas Estilo Blanco Negro Natural Amar Bosque Madera ($2) Terr…" at bounding box center [704, 297] width 1408 height 643
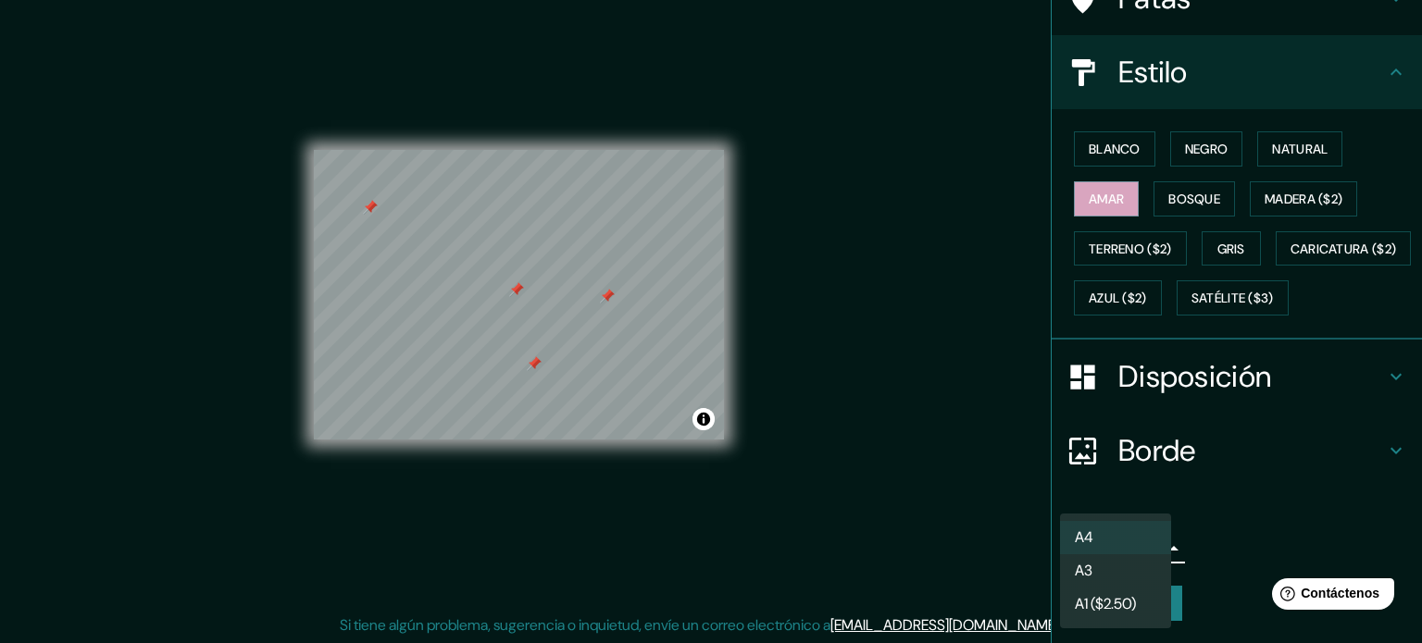
click at [1114, 581] on li "A3" at bounding box center [1115, 570] width 111 height 33
type input "a4"
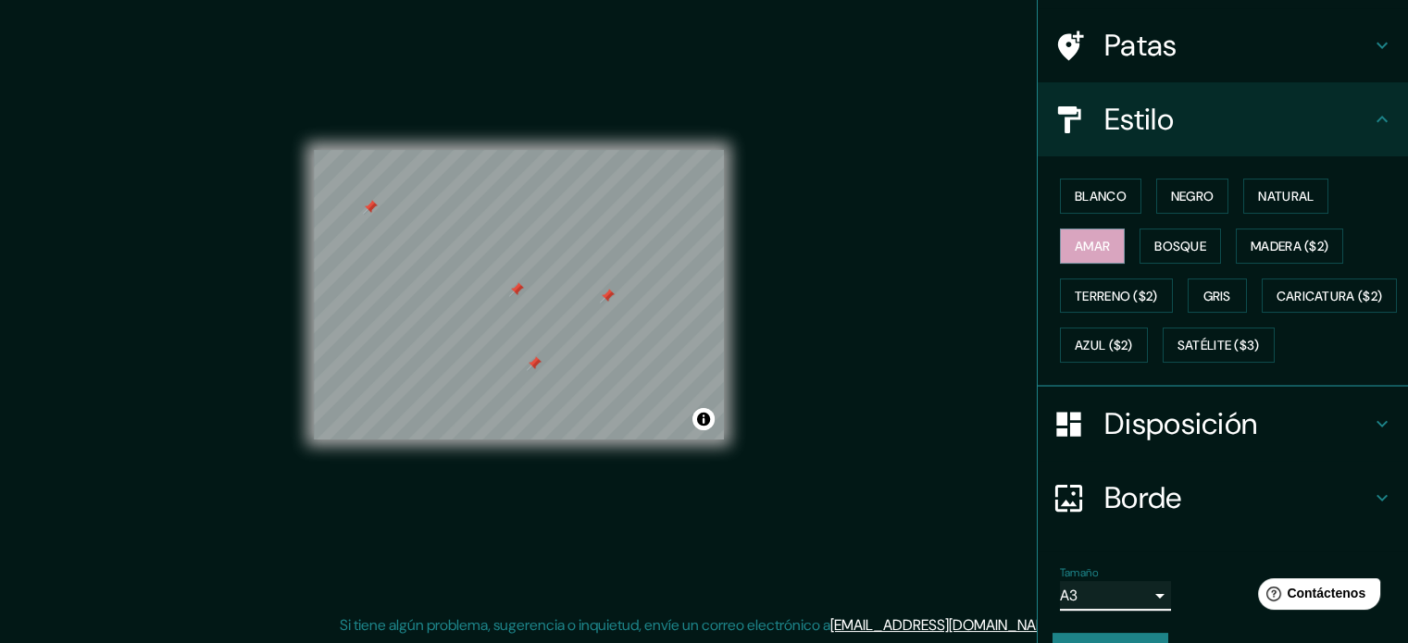
scroll to position [0, 0]
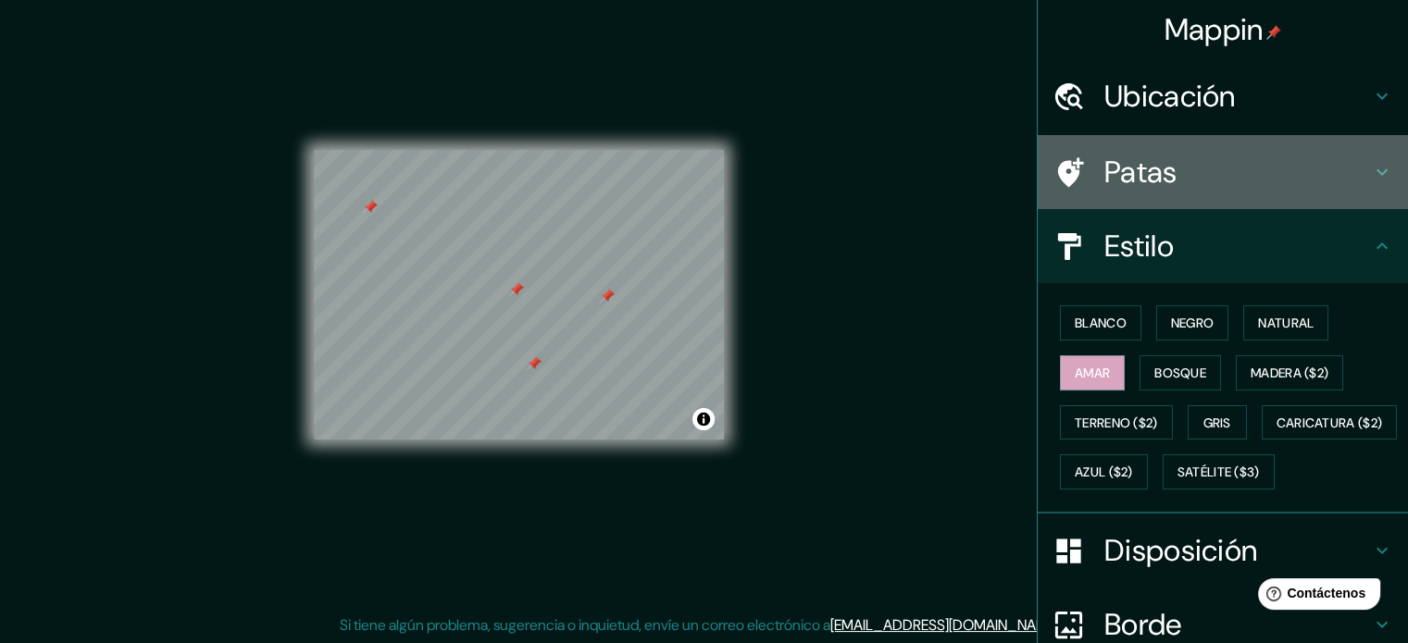
click at [1229, 177] on h4 "Patas" at bounding box center [1237, 172] width 267 height 37
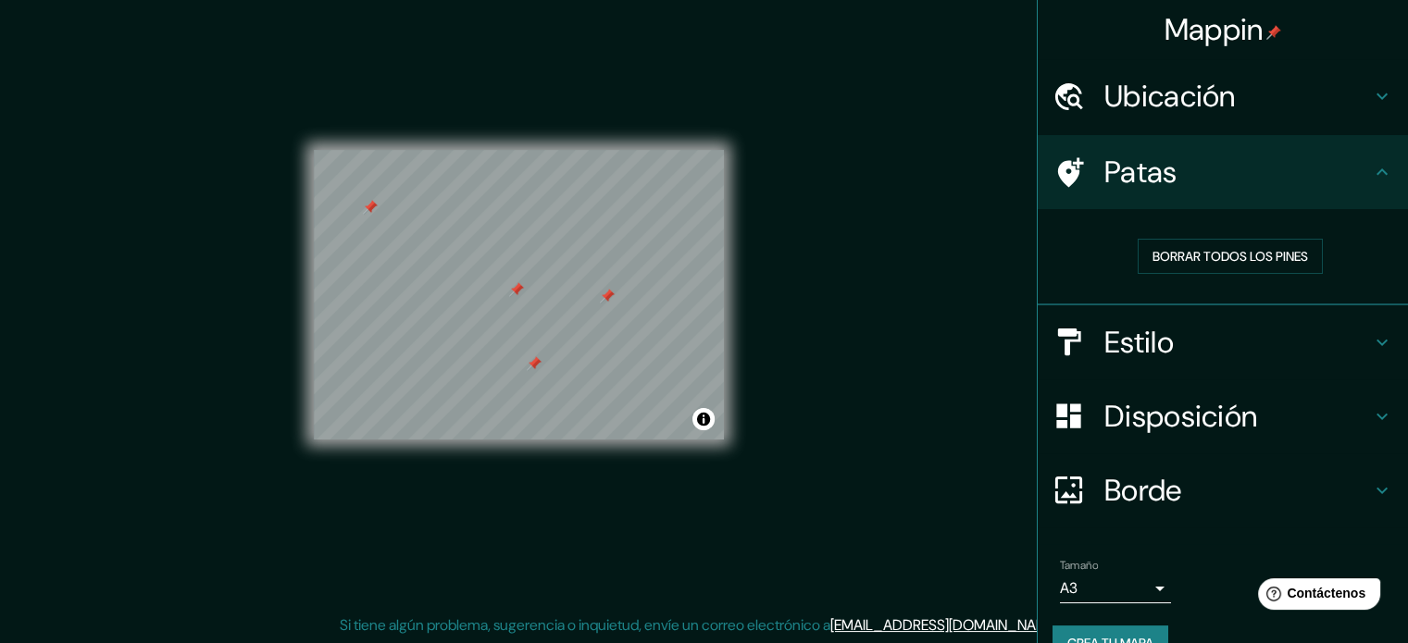
click at [1286, 90] on h4 "Ubicación" at bounding box center [1237, 96] width 267 height 37
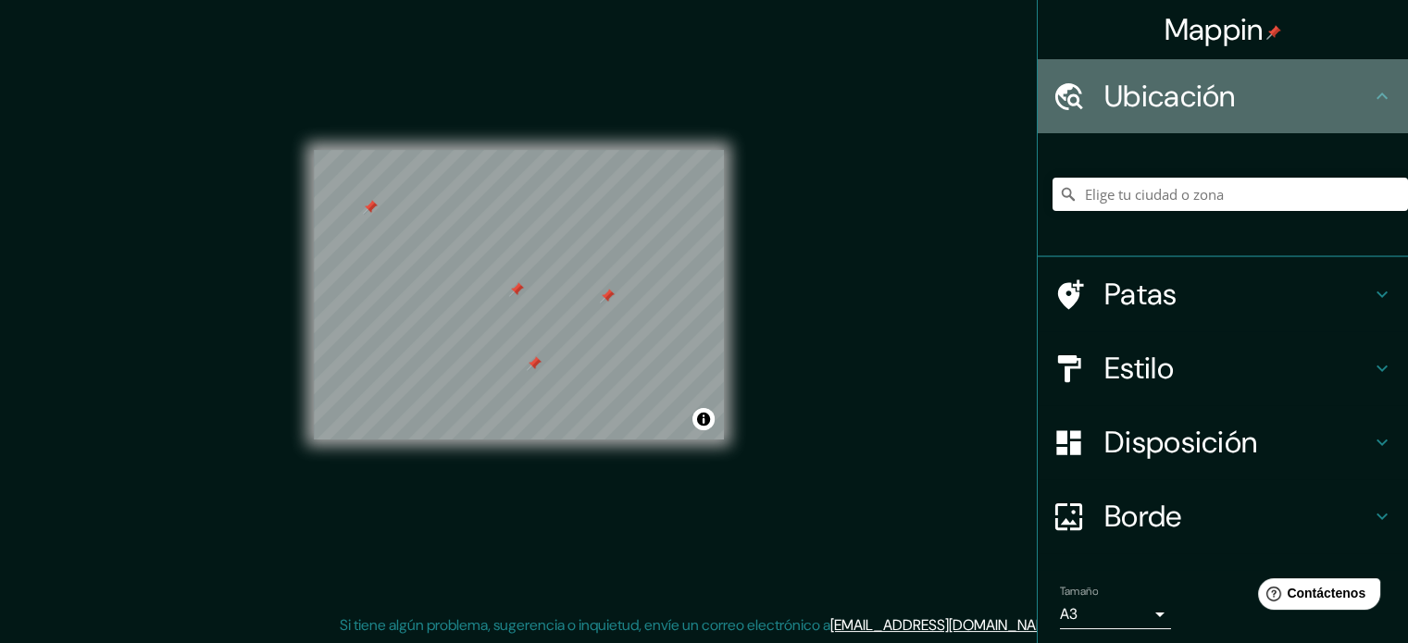
click at [1286, 95] on h4 "Ubicación" at bounding box center [1237, 96] width 267 height 37
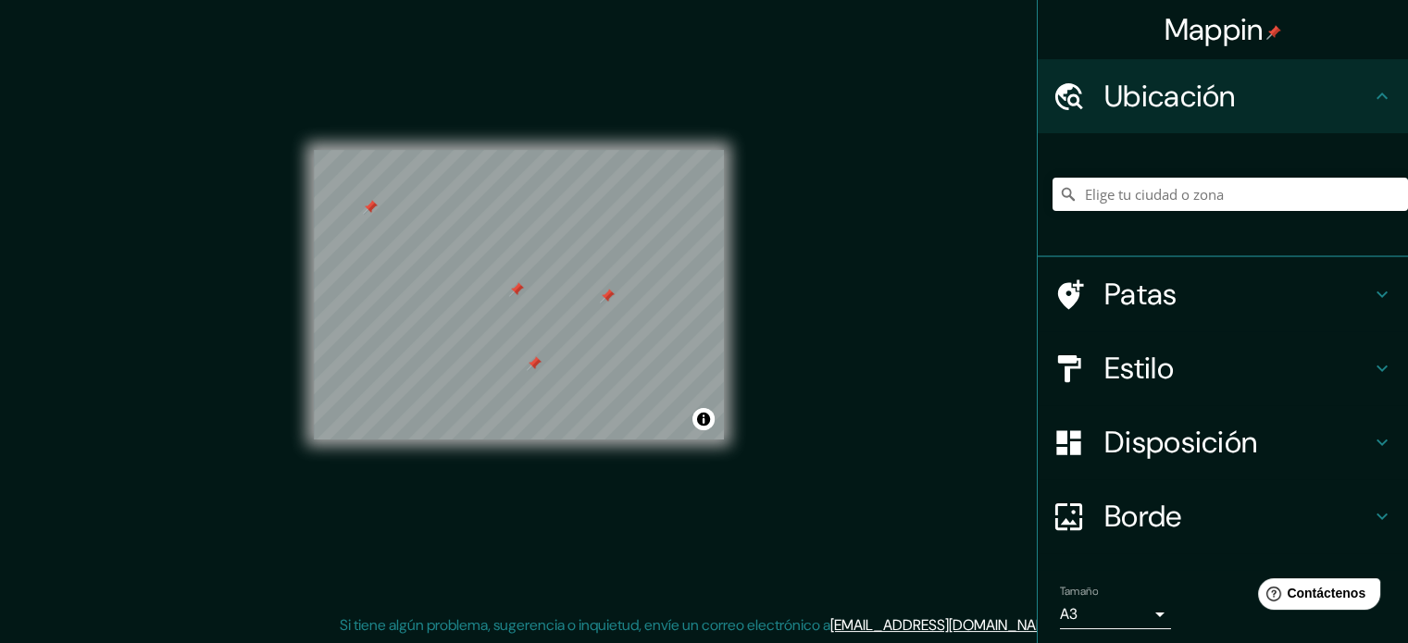
click at [1287, 106] on h4 "Ubicación" at bounding box center [1237, 96] width 267 height 37
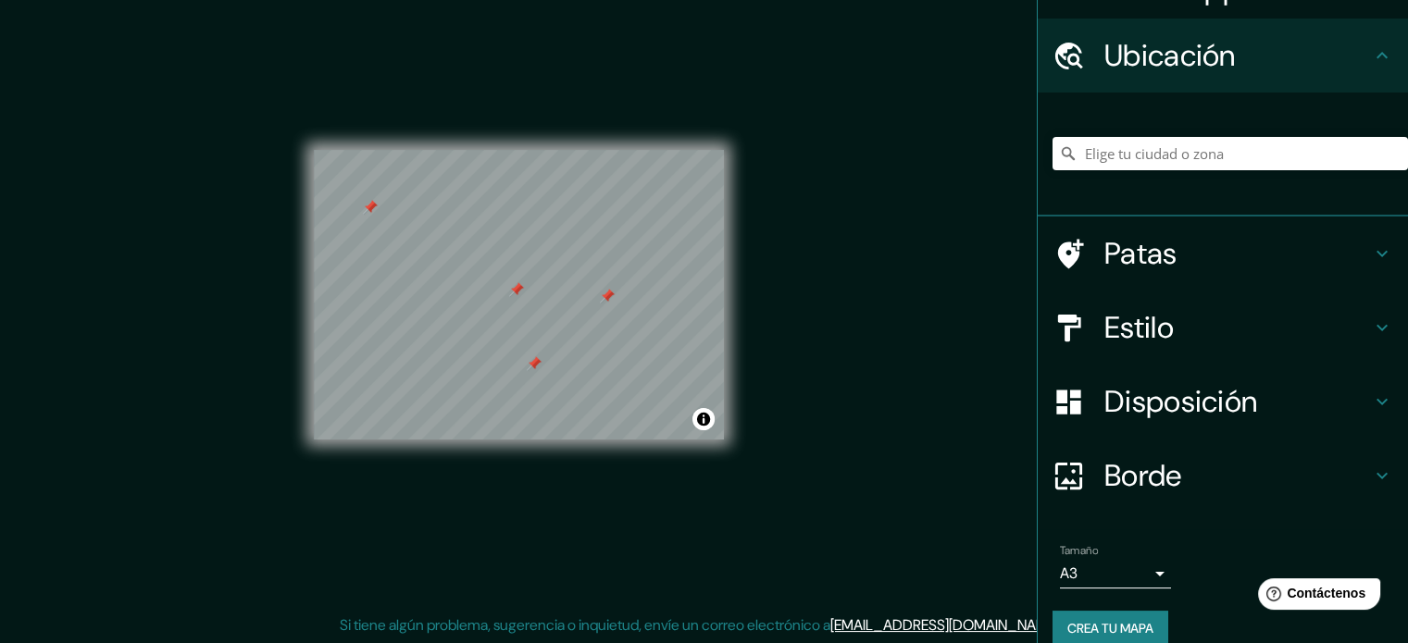
scroll to position [64, 0]
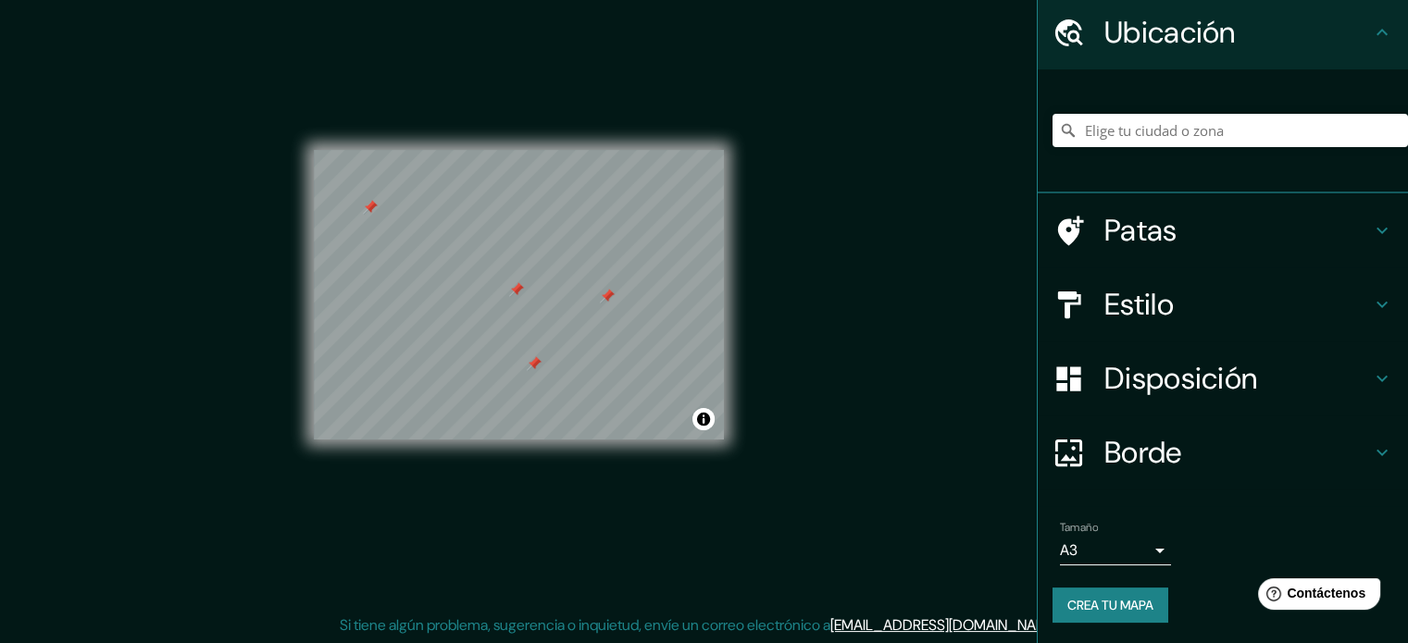
click at [1130, 604] on font "Crea tu mapa" at bounding box center [1110, 605] width 86 height 17
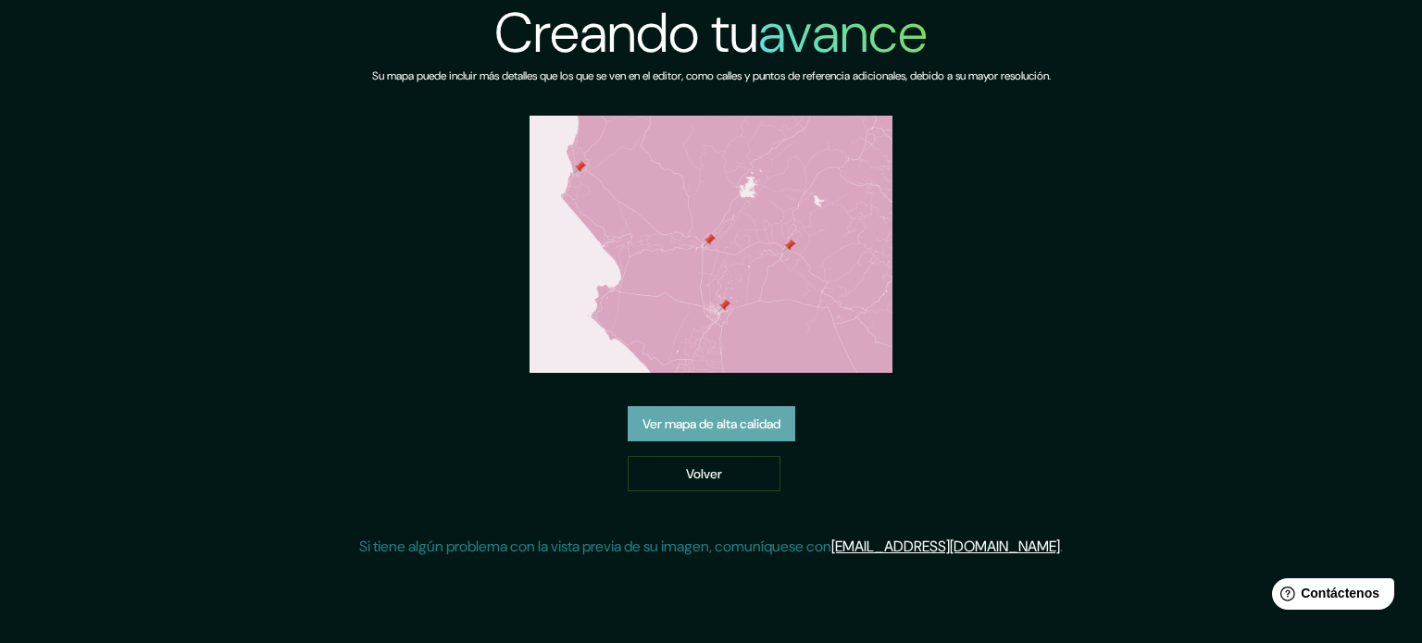
click at [735, 439] on link "Ver mapa de alta calidad" at bounding box center [712, 423] width 168 height 35
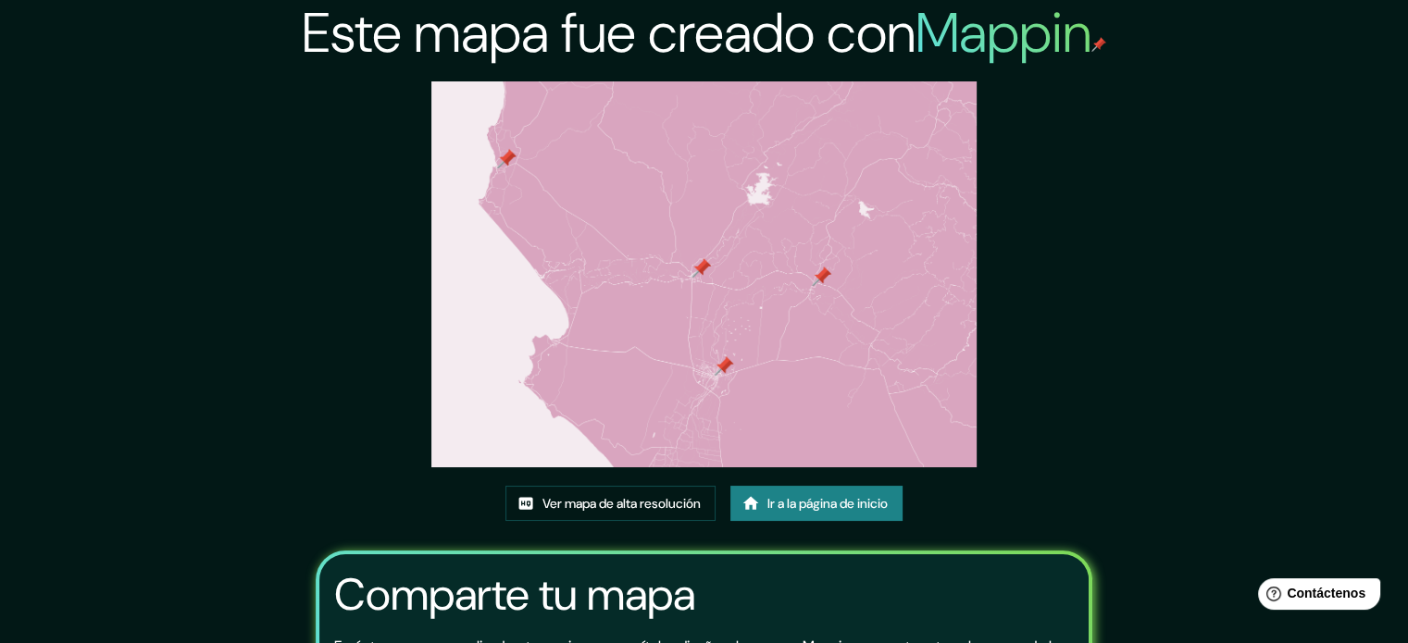
click at [670, 132] on img at bounding box center [704, 274] width 546 height 386
click at [659, 507] on font "Ver mapa de alta resolución" at bounding box center [621, 503] width 158 height 17
